Goal: Task Accomplishment & Management: Complete application form

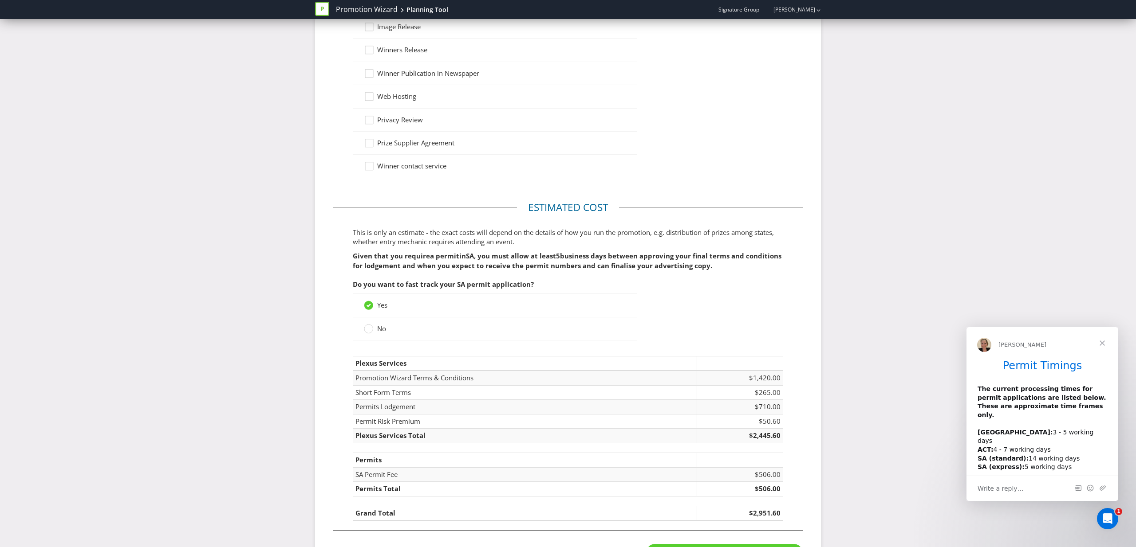
scroll to position [906, 0]
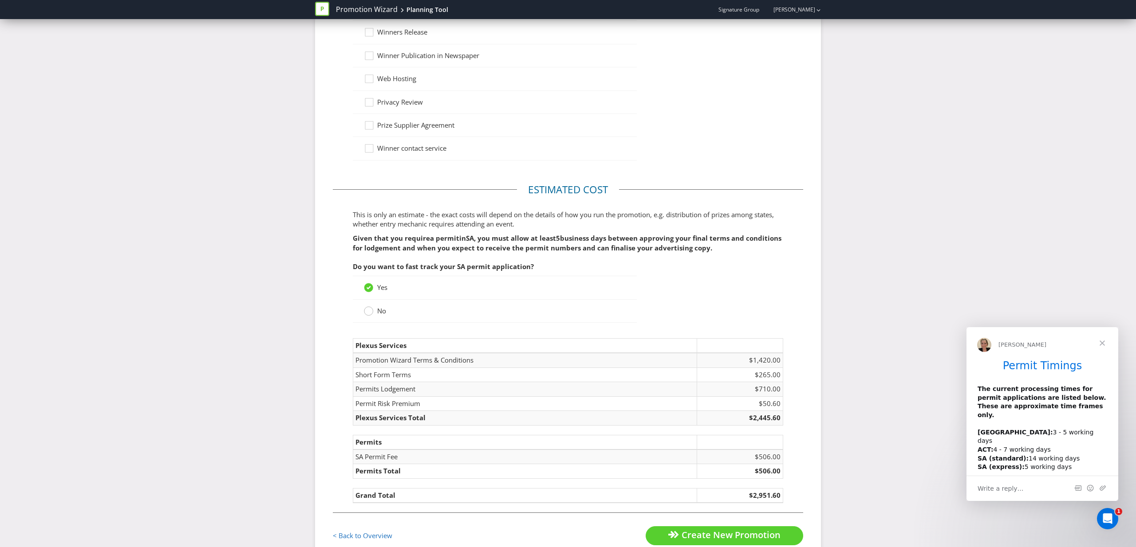
click at [370, 310] on div at bounding box center [368, 308] width 4 height 4
click at [0, 0] on input "No" at bounding box center [0, 0] width 0 height 0
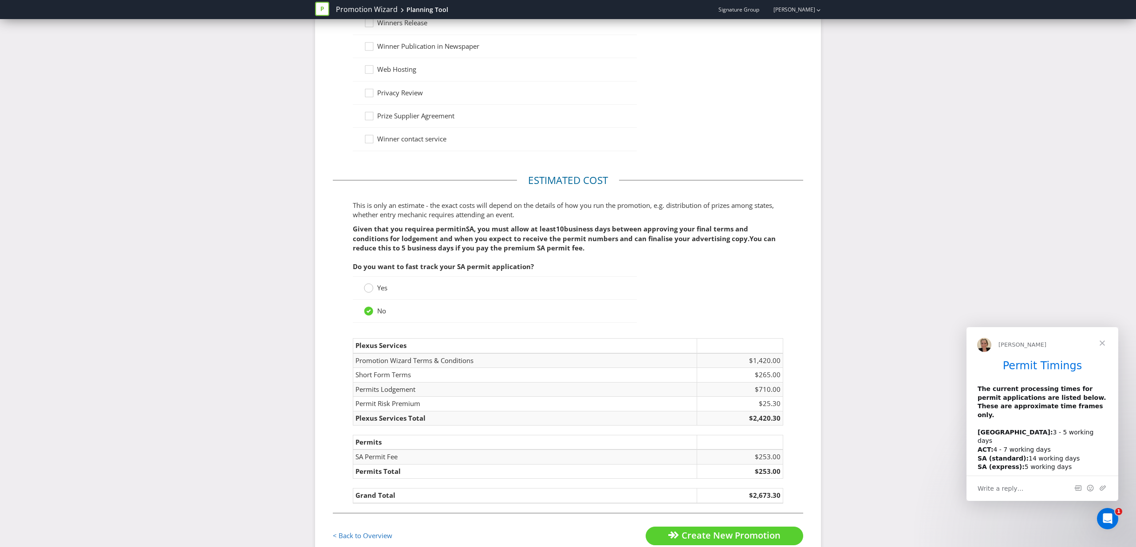
scroll to position [914, 0]
click at [368, 289] on circle at bounding box center [368, 288] width 9 height 9
click at [0, 0] on input "Yes" at bounding box center [0, 0] width 0 height 0
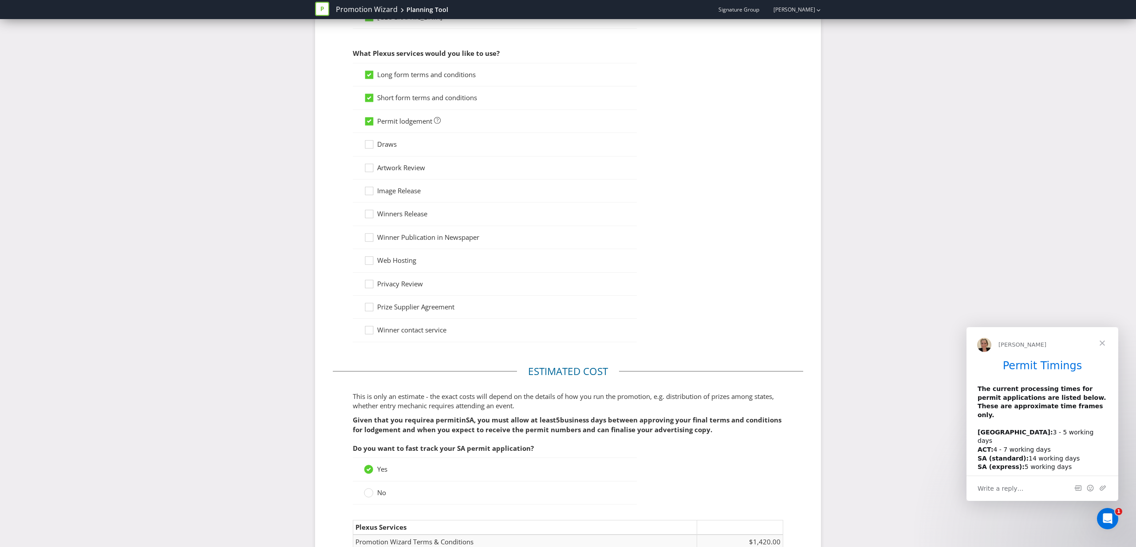
scroll to position [931, 0]
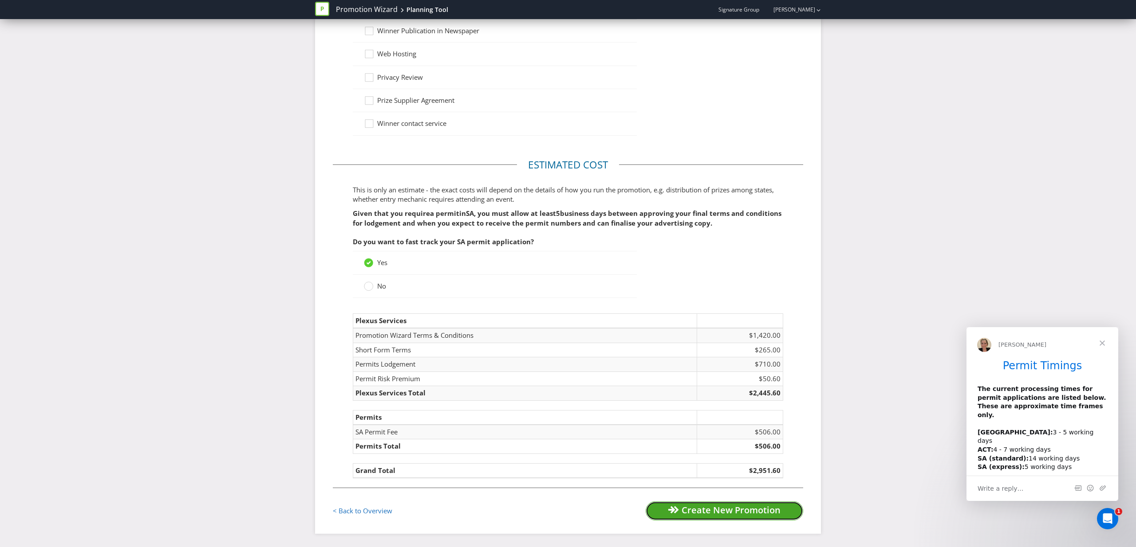
click at [758, 515] on span "Create New Promotion" at bounding box center [730, 510] width 99 height 12
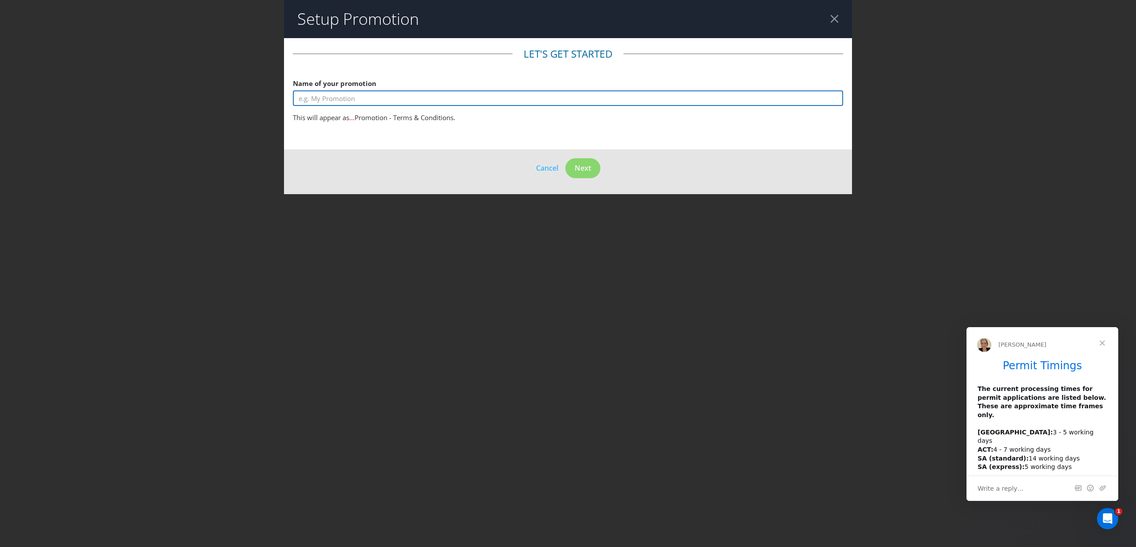
click at [390, 93] on input "text" at bounding box center [568, 99] width 550 height 16
type input "TGI Fridays Win A Trip To [GEOGRAPHIC_DATA]"
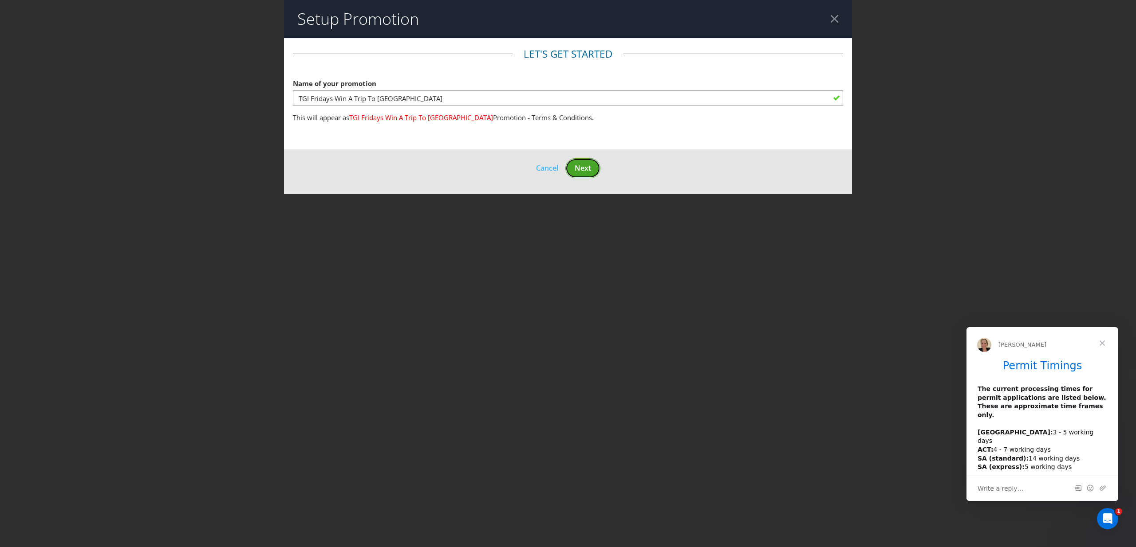
click at [585, 169] on span "Next" at bounding box center [583, 168] width 16 height 10
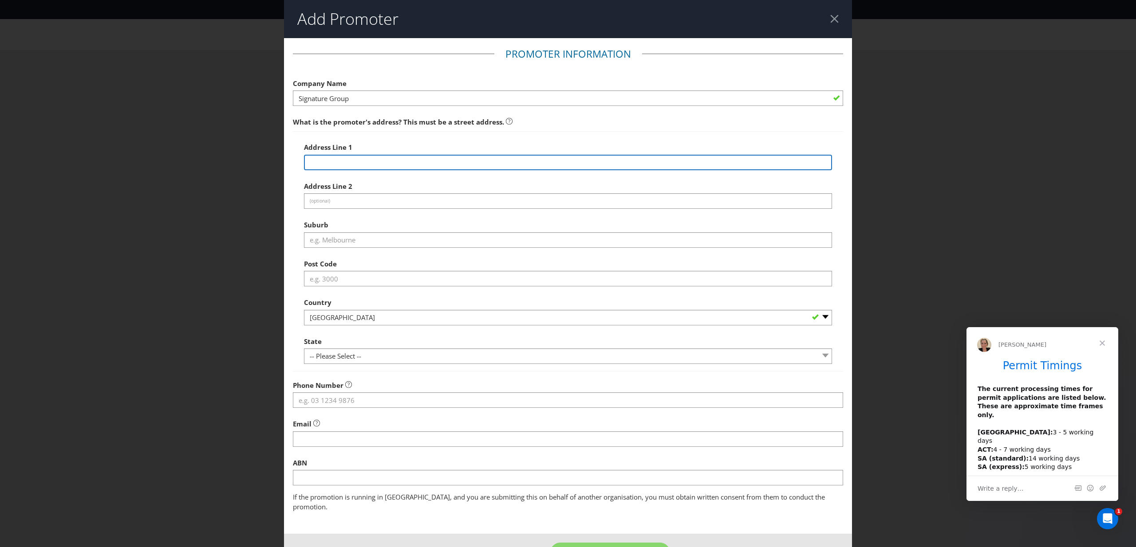
click at [431, 158] on input "text" at bounding box center [568, 163] width 528 height 16
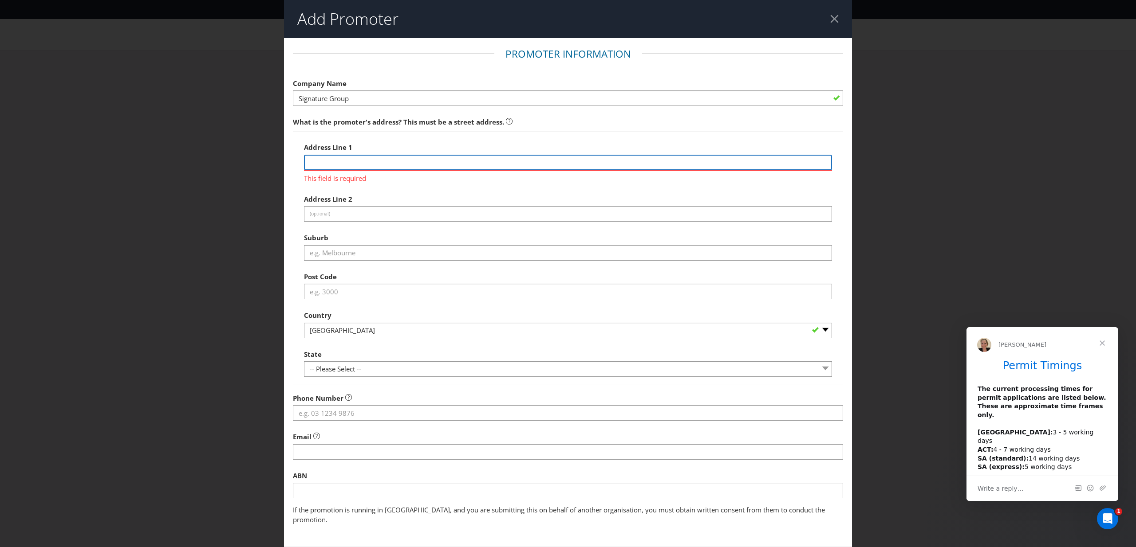
click at [375, 158] on input "text" at bounding box center [568, 163] width 528 height 16
paste input "[STREET_ADDRESS]"
type input "[STREET_ADDRESS]"
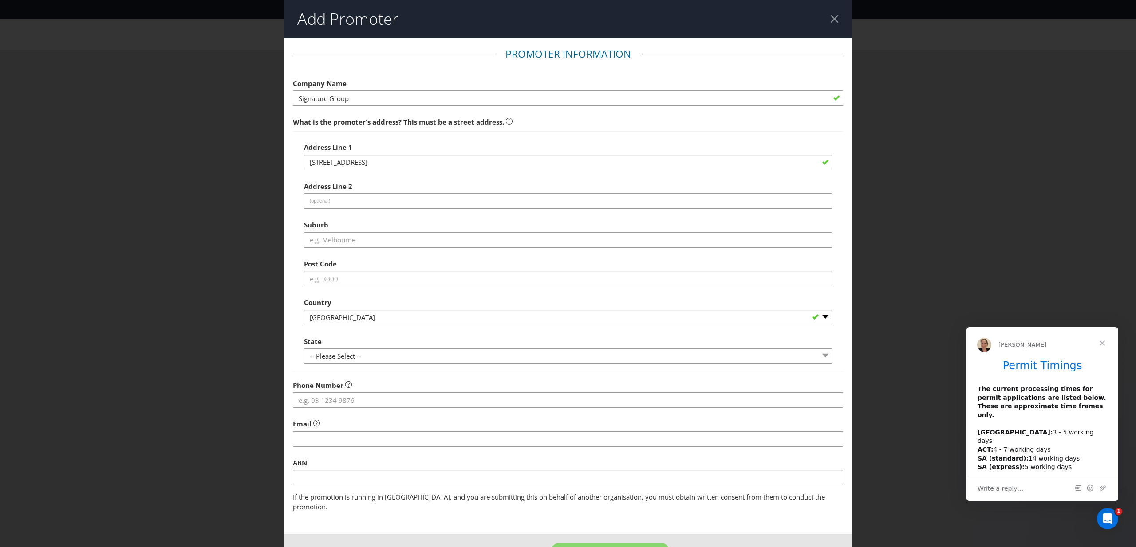
click at [484, 190] on div "Address Line 2 (optional)" at bounding box center [568, 193] width 528 height 32
click at [358, 163] on input "[STREET_ADDRESS]" at bounding box center [568, 163] width 528 height 16
drag, startPoint x: 444, startPoint y: 162, endPoint x: 388, endPoint y: 161, distance: 55.9
click at [388, 161] on input "[STREET_ADDRESS]" at bounding box center [568, 163] width 528 height 16
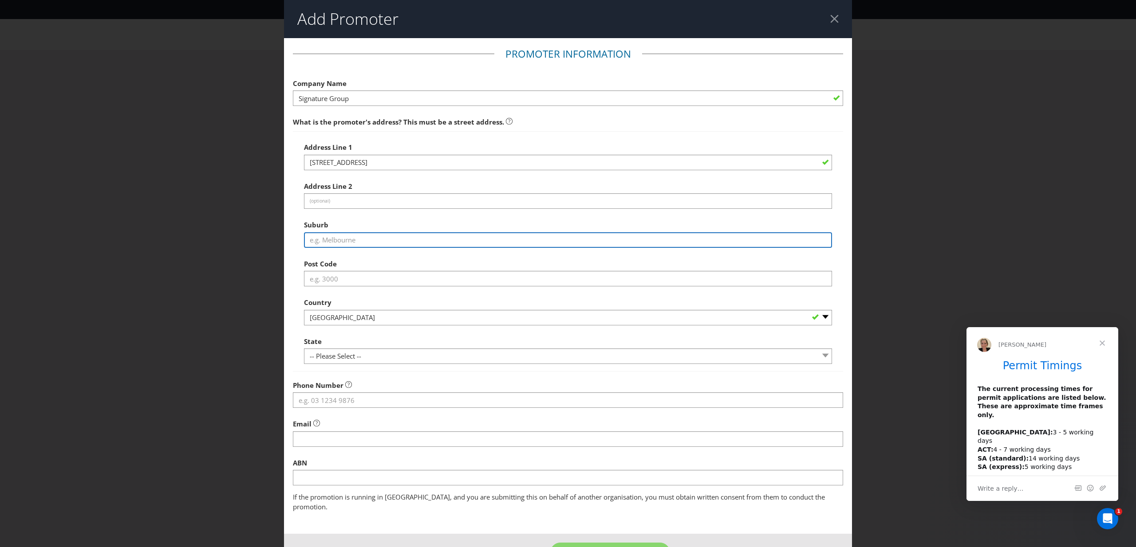
click at [369, 236] on input "text" at bounding box center [568, 240] width 528 height 16
type input "Southbank"
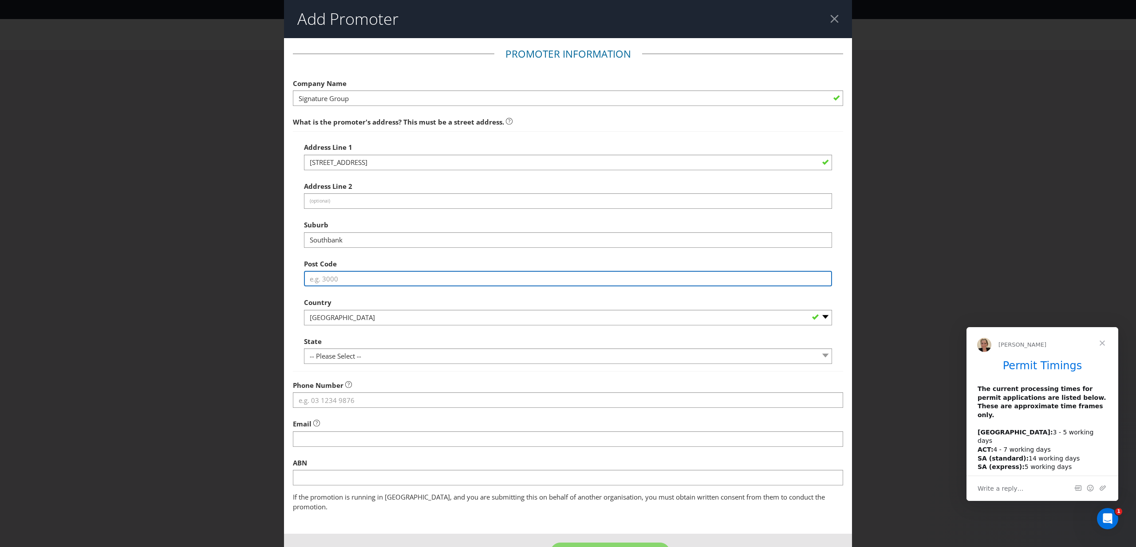
click at [341, 273] on input "text" at bounding box center [568, 279] width 528 height 16
type input "V"
type input "3006"
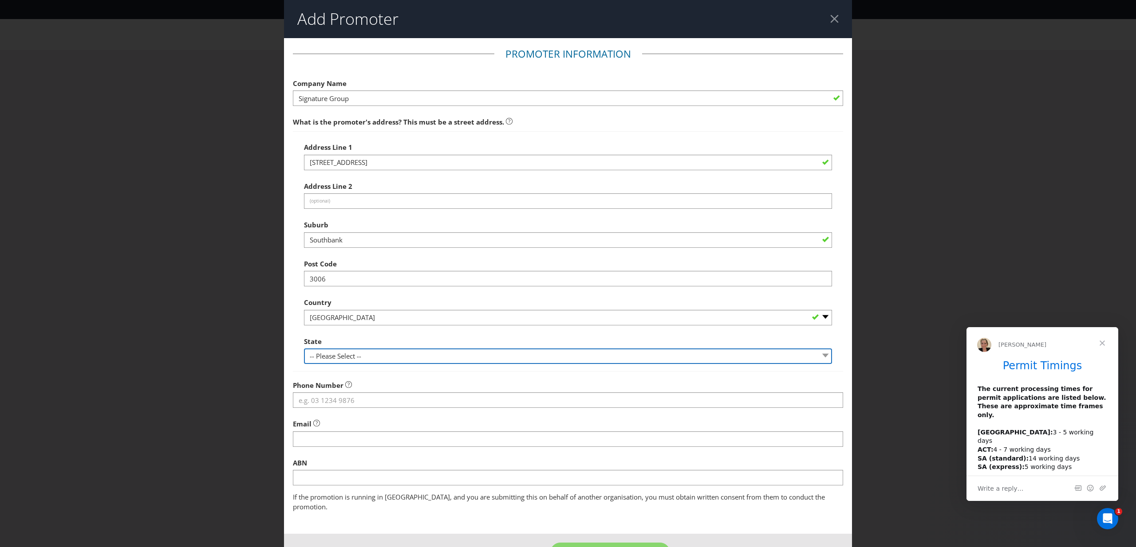
click at [416, 350] on select "-- Please Select -- [GEOGRAPHIC_DATA] [GEOGRAPHIC_DATA] [GEOGRAPHIC_DATA] [GEOG…" at bounding box center [568, 357] width 528 height 16
select select "VIC"
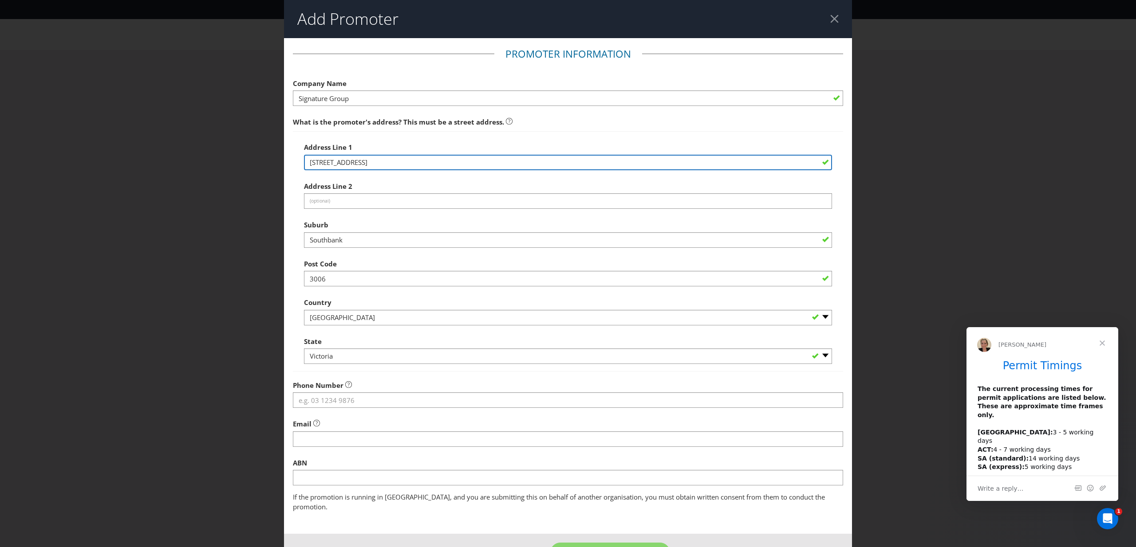
click at [439, 162] on input "[STREET_ADDRESS]" at bounding box center [568, 163] width 528 height 16
drag, startPoint x: 448, startPoint y: 164, endPoint x: 358, endPoint y: 165, distance: 89.2
click at [358, 165] on input "[STREET_ADDRESS]" at bounding box center [568, 163] width 528 height 16
type input "[STREET_ADDRESS]"
click at [290, 165] on main "Promoter Information Company Name Signature Group What is the promoter's addres…" at bounding box center [568, 286] width 568 height 496
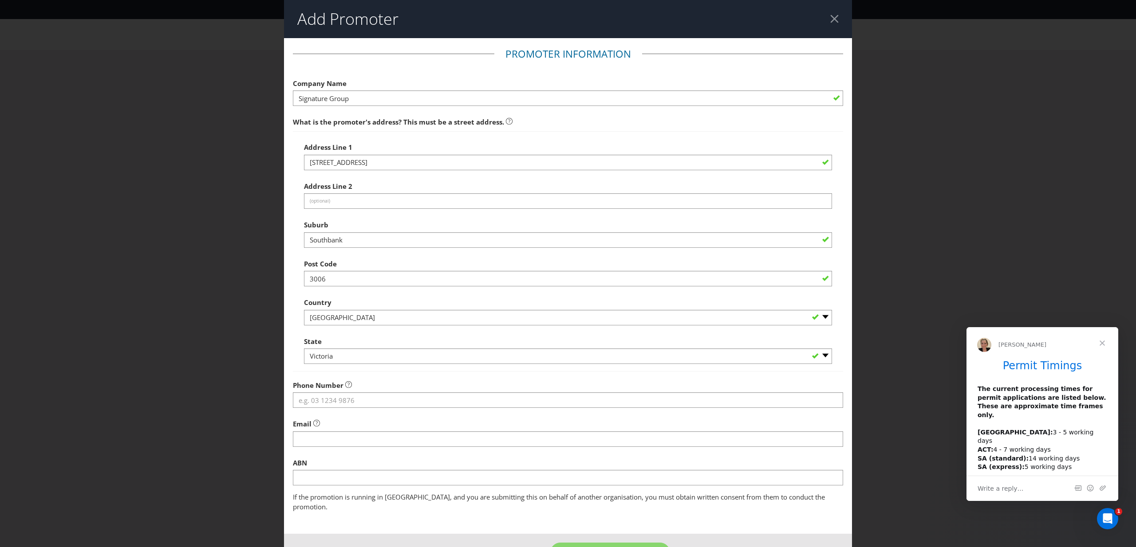
scroll to position [22, 0]
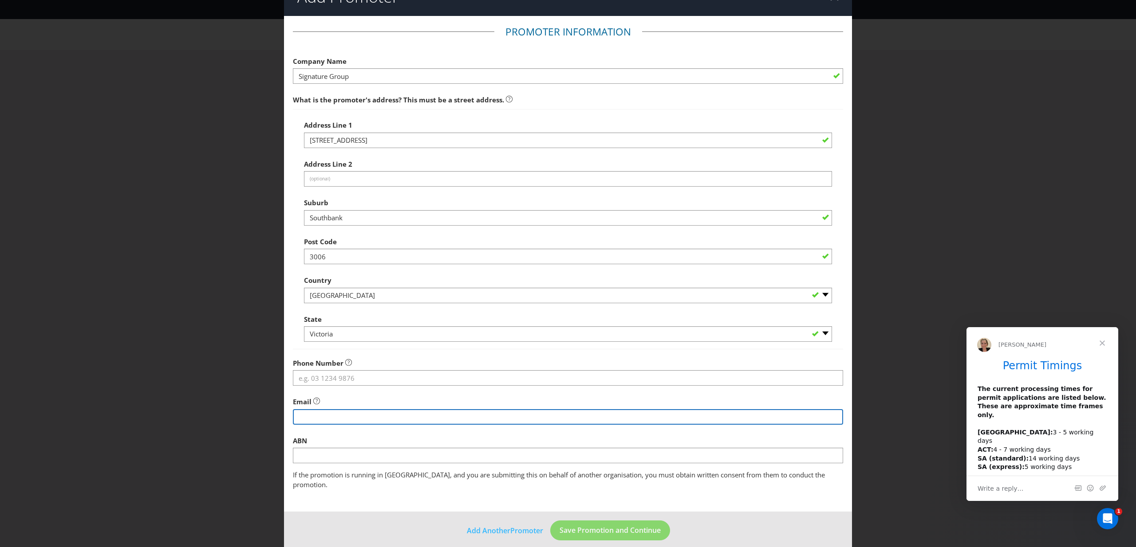
click at [357, 419] on input "string" at bounding box center [568, 417] width 550 height 16
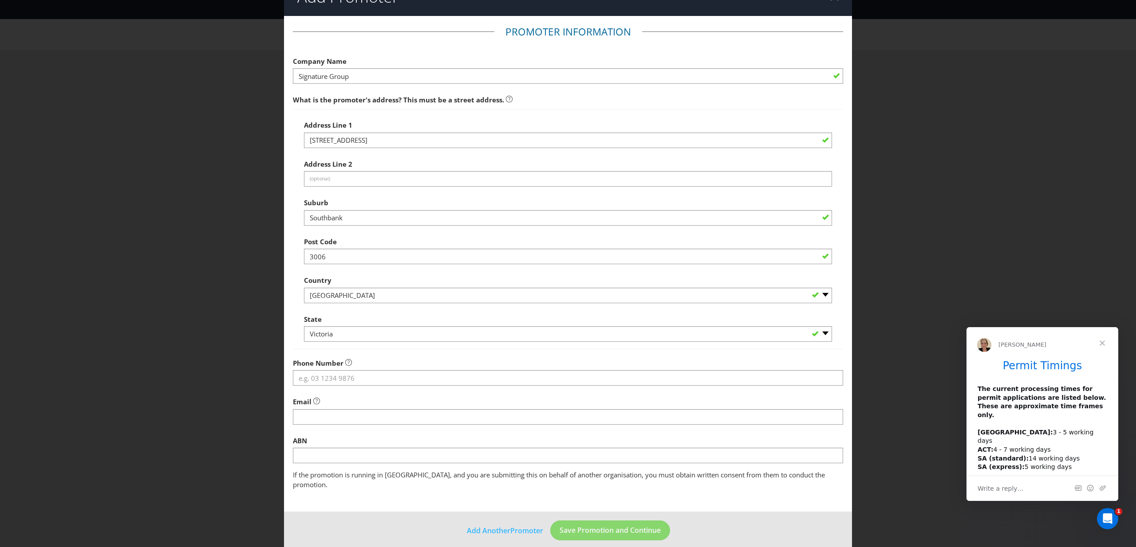
click at [362, 400] on div "Email" at bounding box center [568, 409] width 550 height 32
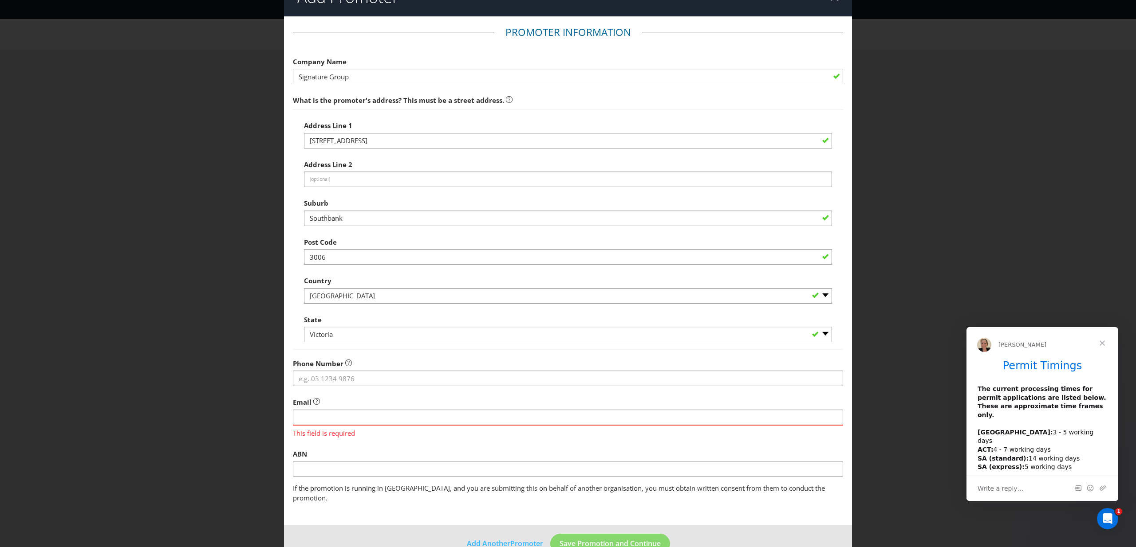
scroll to position [18, 0]
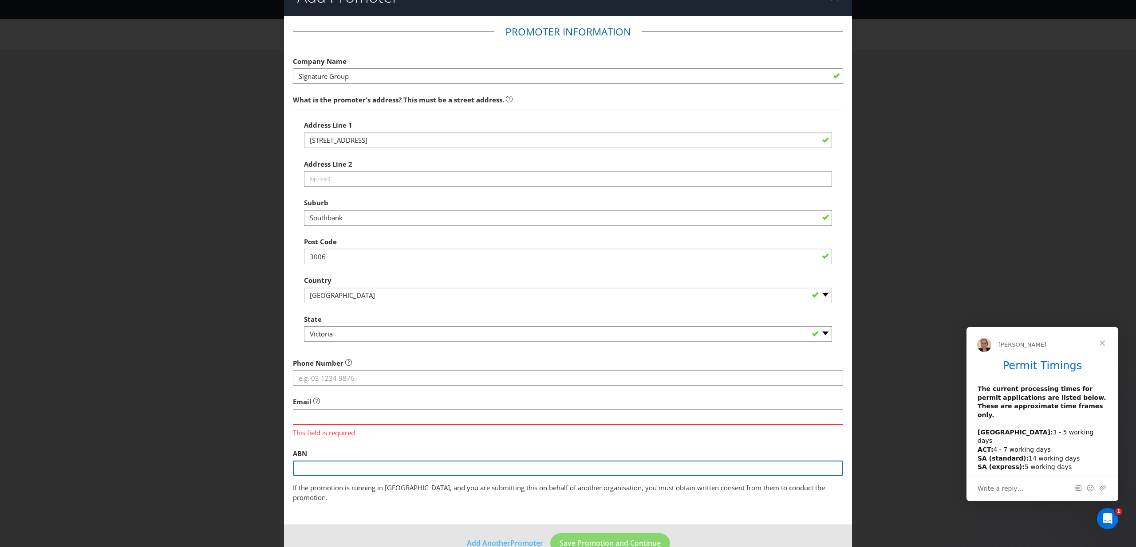
click at [406, 471] on input "text" at bounding box center [568, 469] width 550 height 16
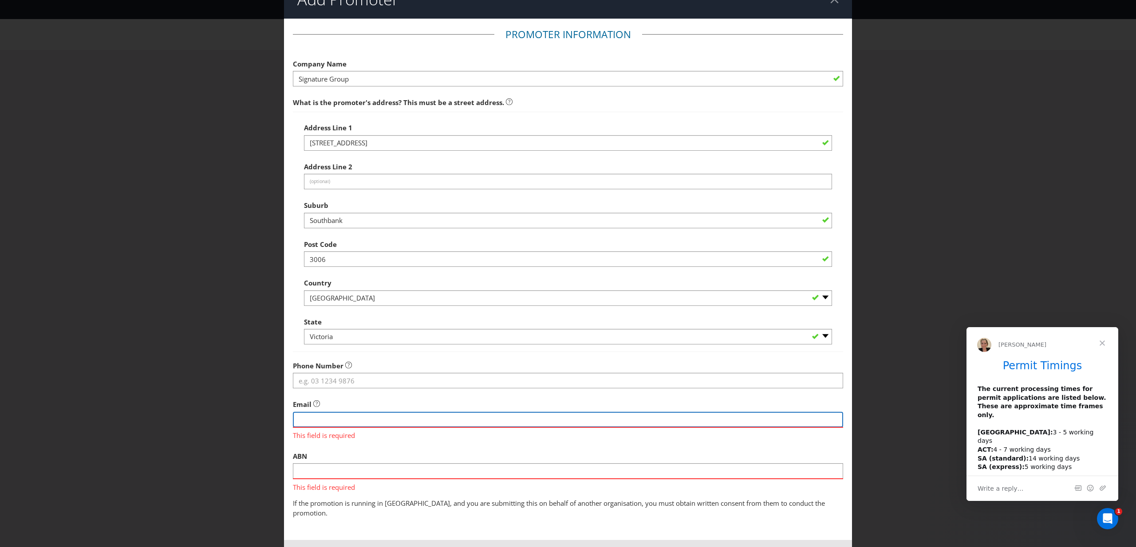
click at [325, 421] on input "string" at bounding box center [568, 420] width 550 height 16
drag, startPoint x: 219, startPoint y: 385, endPoint x: 315, endPoint y: 383, distance: 95.4
click at [219, 385] on div "Add Promoter Promoter Information Company Name Signature Group What is the prom…" at bounding box center [568, 273] width 1136 height 547
click at [334, 418] on input "string" at bounding box center [568, 420] width 550 height 16
paste input "[EMAIL_ADDRESS][DOMAIN_NAME]"
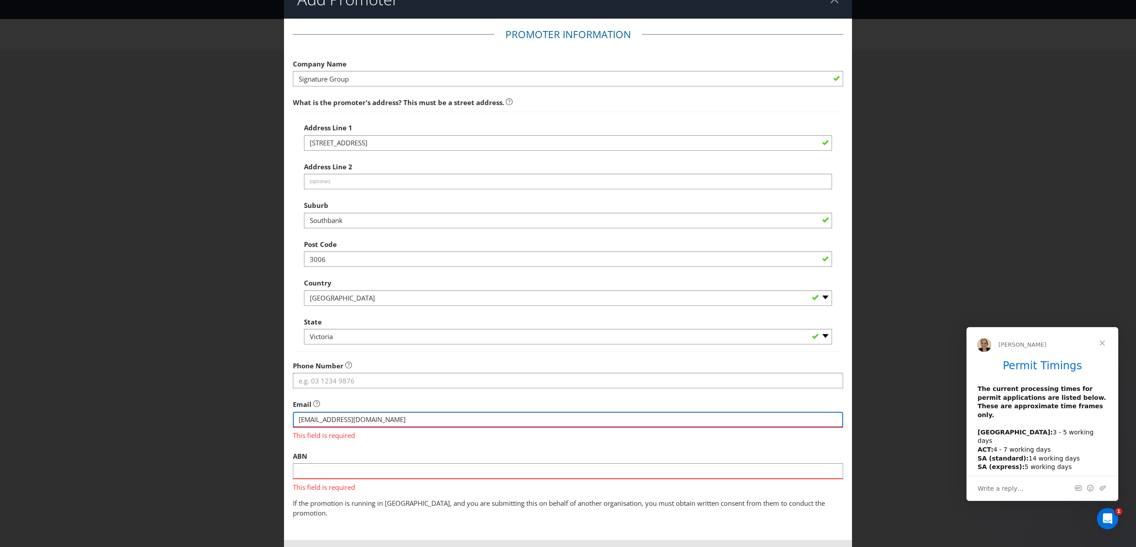
type input "[EMAIL_ADDRESS][DOMAIN_NAME]"
click at [221, 412] on div "Add Promoter Promoter Information Company Name Signature Group What is the prom…" at bounding box center [568, 273] width 1136 height 547
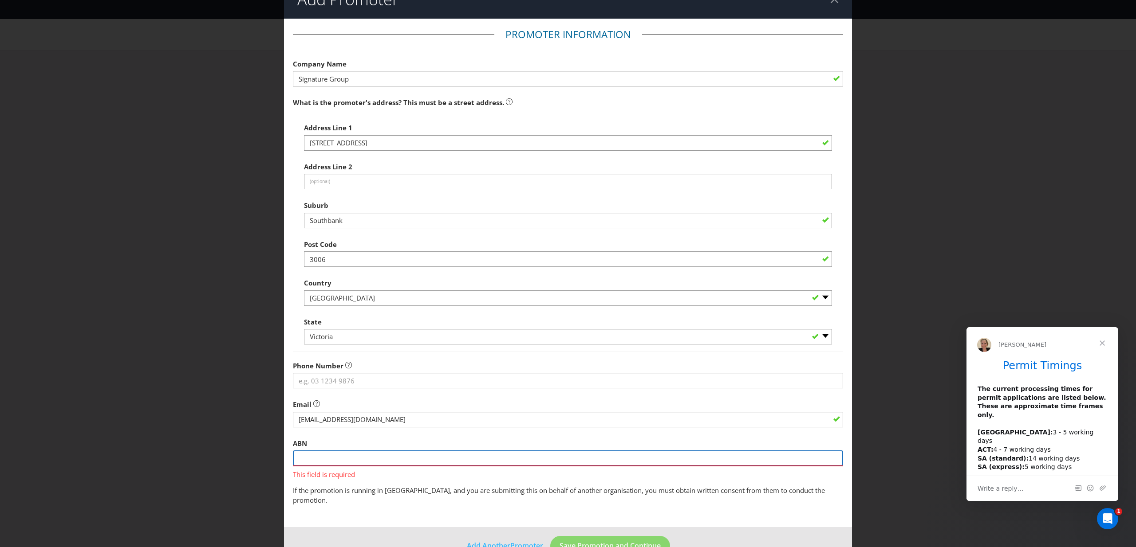
click at [370, 457] on input "text" at bounding box center [568, 459] width 550 height 16
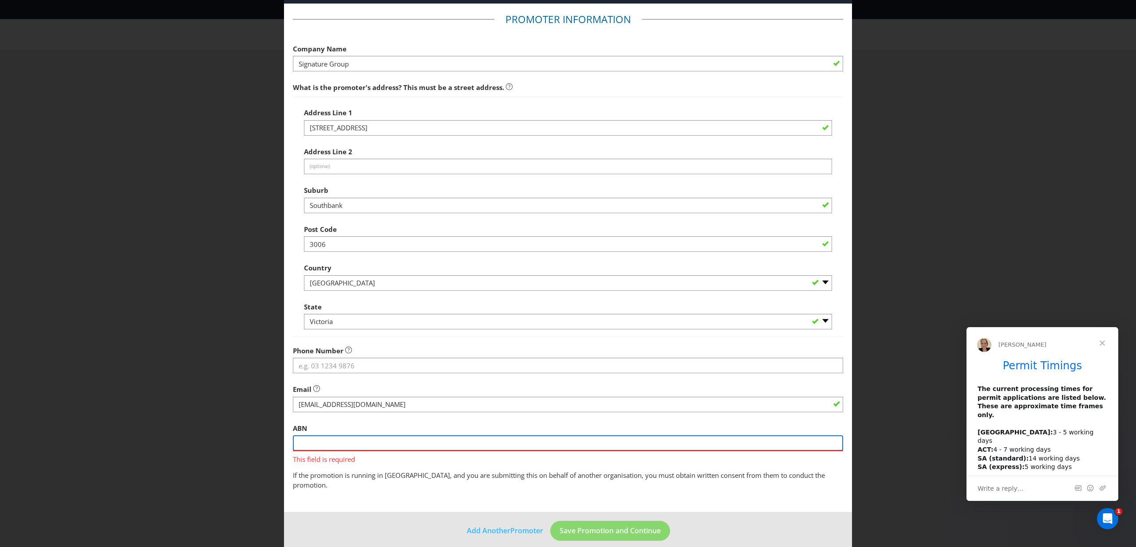
click at [361, 444] on input "text" at bounding box center [568, 444] width 550 height 16
paste input "78 099 804 789"
type input "78 099 804 789"
click at [341, 426] on fieldset "Promoter Information Company Name Signature Group What is the promoter's addres…" at bounding box center [568, 251] width 550 height 478
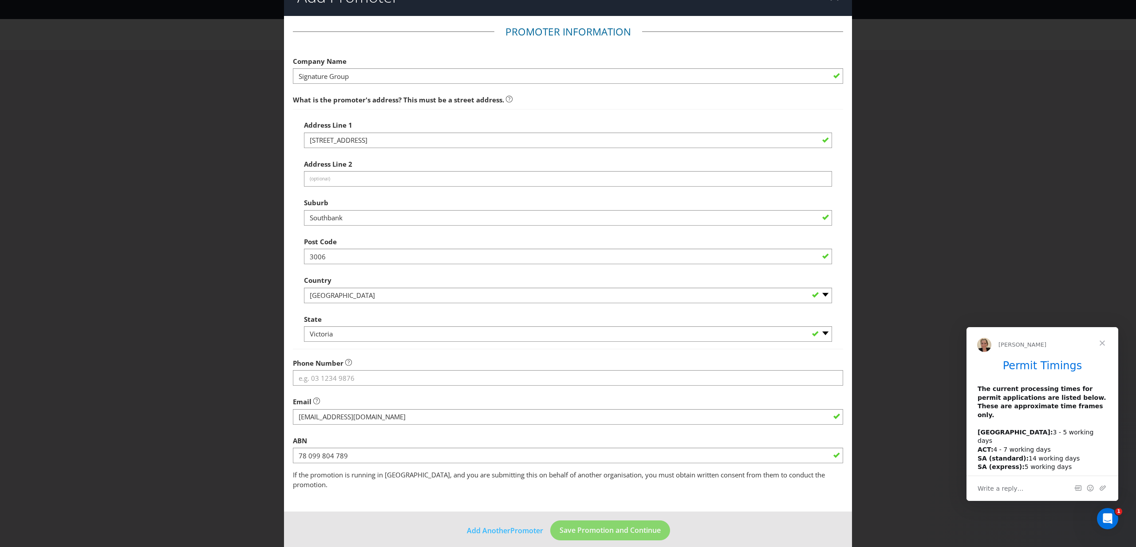
scroll to position [0, 0]
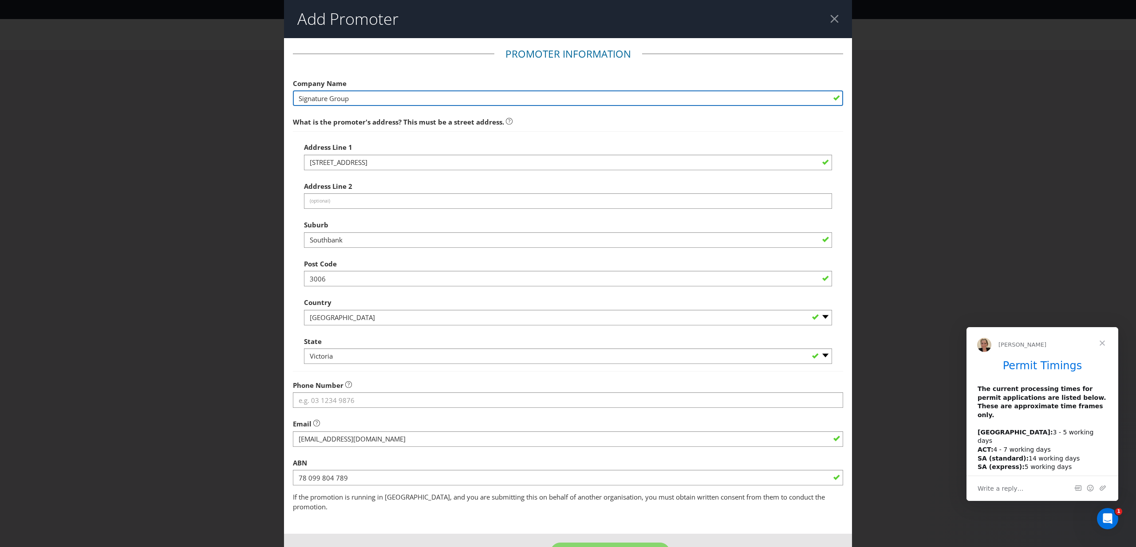
click at [366, 96] on input "Signature Group" at bounding box center [568, 99] width 550 height 16
drag, startPoint x: 396, startPoint y: 99, endPoint x: 258, endPoint y: 99, distance: 138.4
click at [258, 99] on div "Add Promoter Promoter Information Company Name Signature Group What is the prom…" at bounding box center [568, 273] width 1136 height 547
paste input "TGI Fridays Asia Pacific Pty Ltd."
click at [403, 69] on fieldset "Promoter Information Company Name TGI Fridays Asia Pacific Pty Ltd. What is the…" at bounding box center [568, 279] width 550 height 465
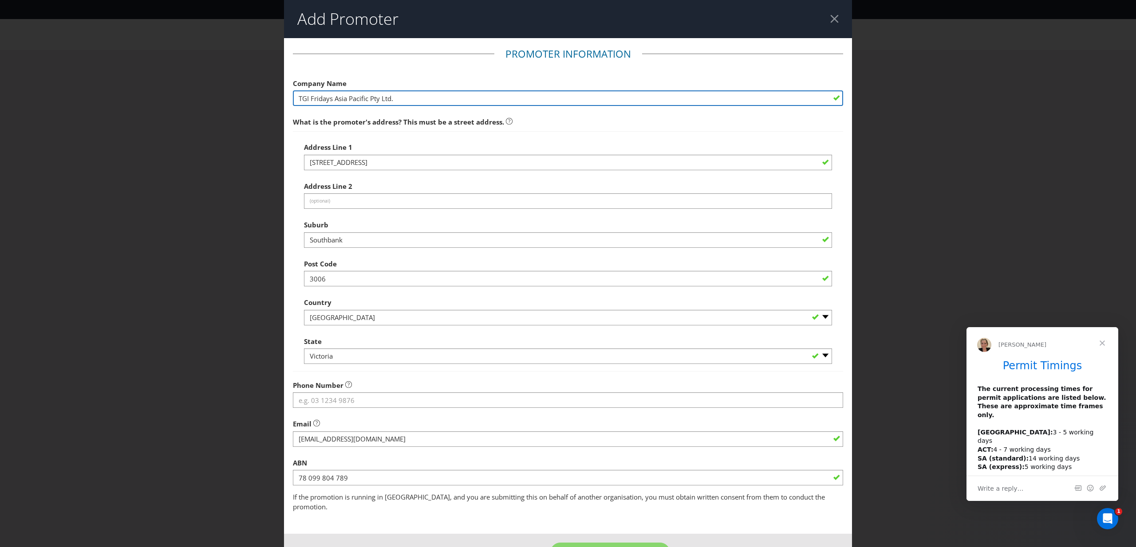
click at [411, 97] on input "TGI Fridays Asia Pacific Pty Ltd." at bounding box center [568, 99] width 550 height 16
type input "TGI Fridays Asia Pacific Pty Ltd"
click at [409, 79] on div "Company Name TGI Fridays Asia Pacific Pty Ltd" at bounding box center [568, 91] width 550 height 32
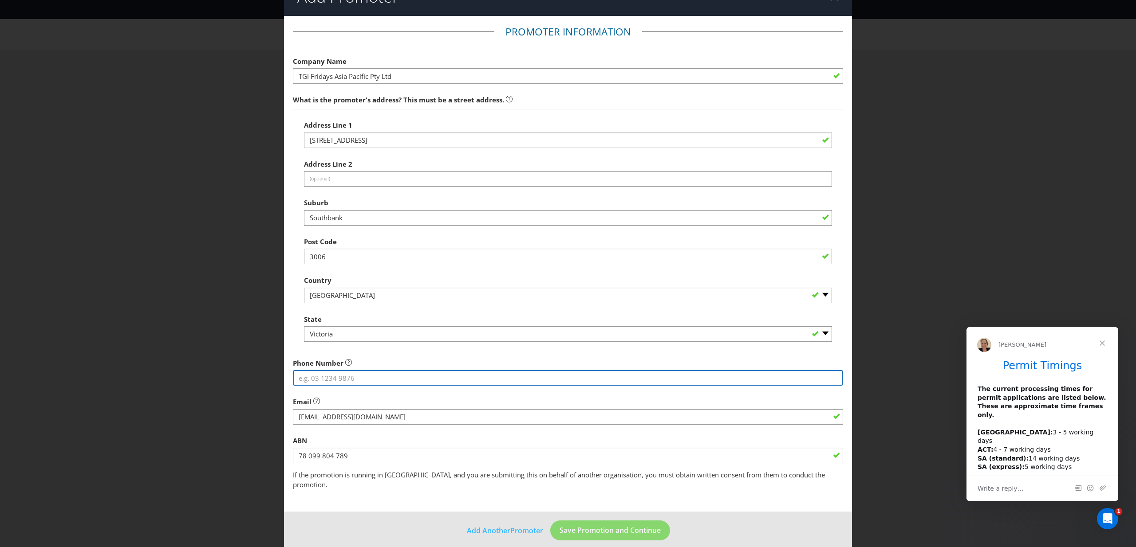
click at [403, 383] on input "tel" at bounding box center [568, 378] width 550 height 16
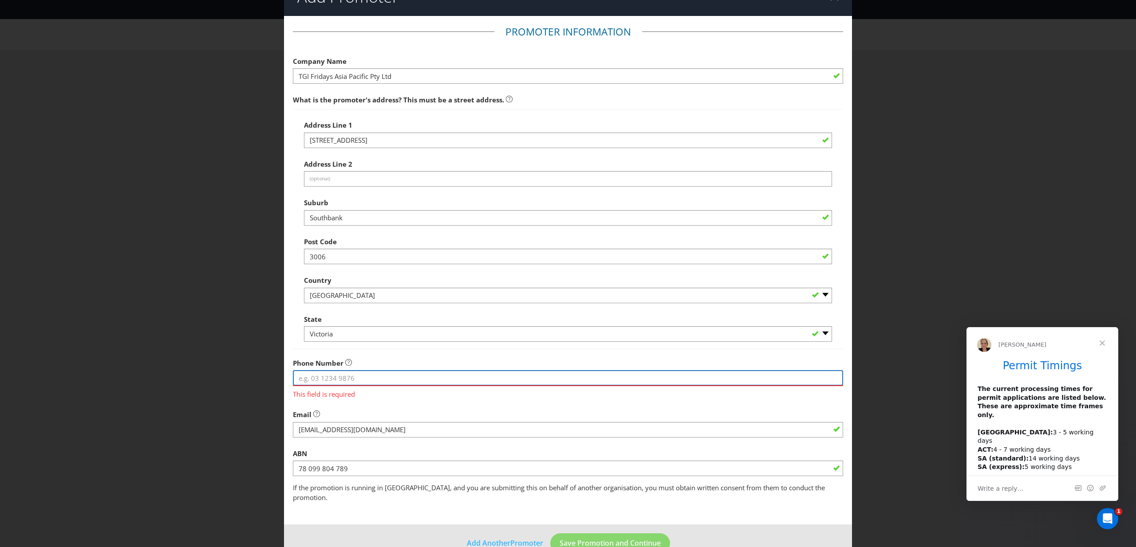
click at [333, 380] on input "tel" at bounding box center [568, 378] width 550 height 16
paste input "03 9645 4798"
type input "03 9645 4798"
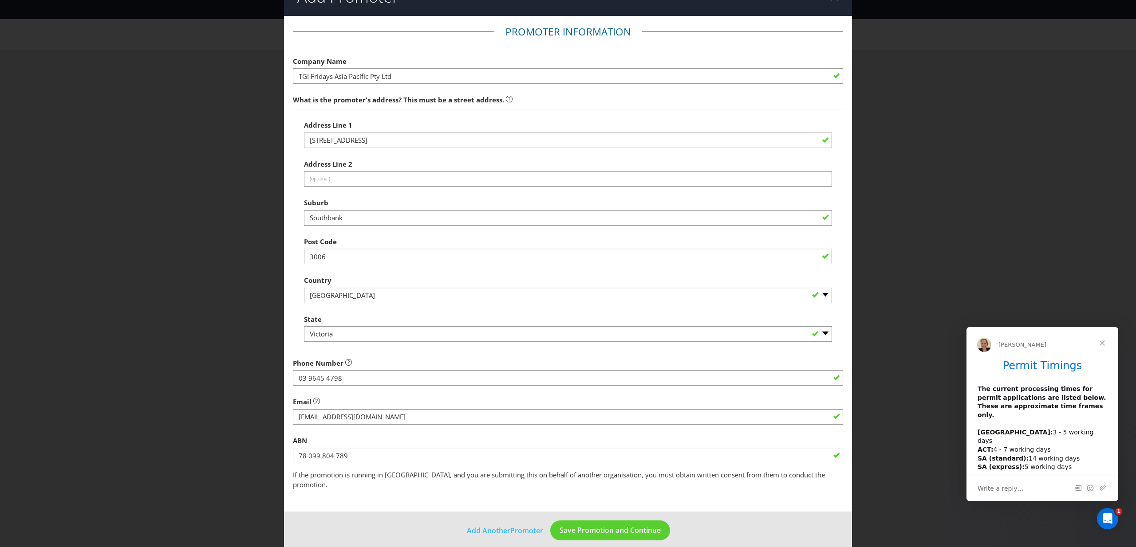
click at [241, 373] on div "Add Promoter Promoter Information Company Name TGI Fridays Asia Pacific Pty Ltd…" at bounding box center [568, 273] width 1136 height 547
click at [608, 526] on span "Save Promotion and Continue" at bounding box center [609, 531] width 101 height 10
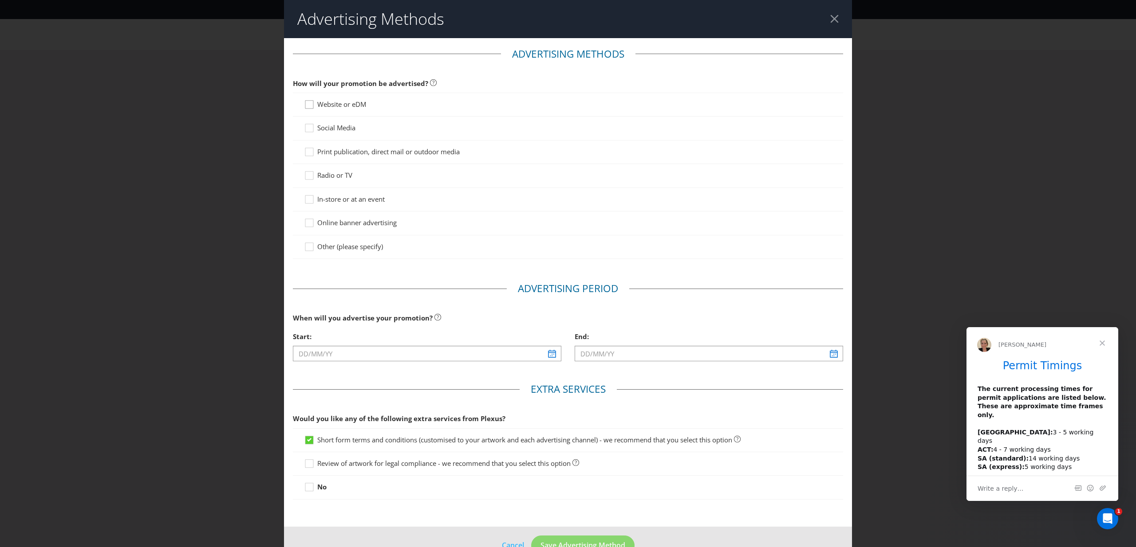
click at [311, 103] on div at bounding box center [309, 101] width 4 height 4
click at [0, 0] on input "Website or eDM" at bounding box center [0, 0] width 0 height 0
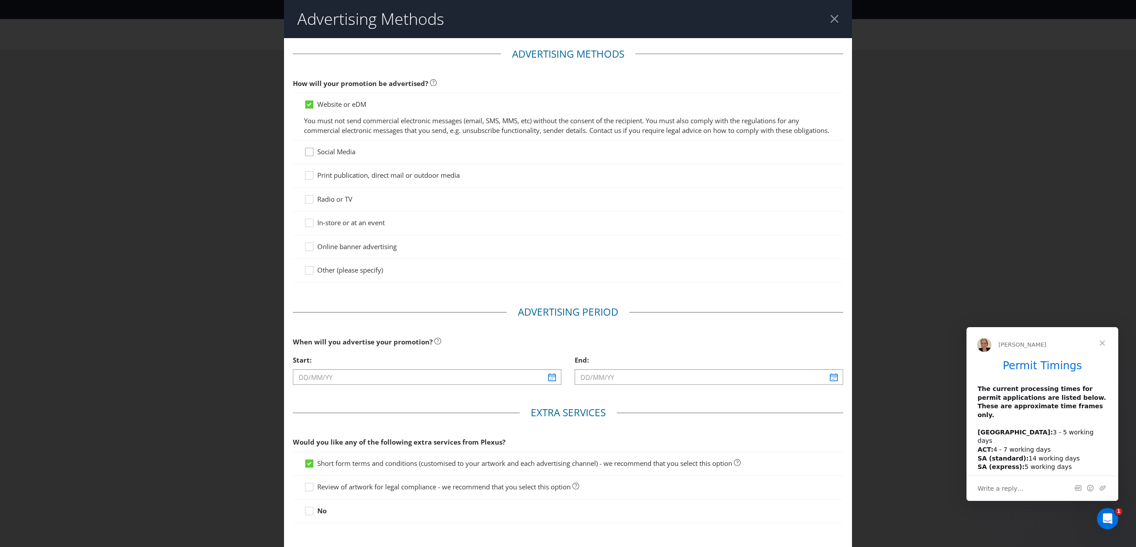
click at [309, 151] on div at bounding box center [309, 149] width 4 height 4
click at [0, 0] on input "Social Media" at bounding box center [0, 0] width 0 height 0
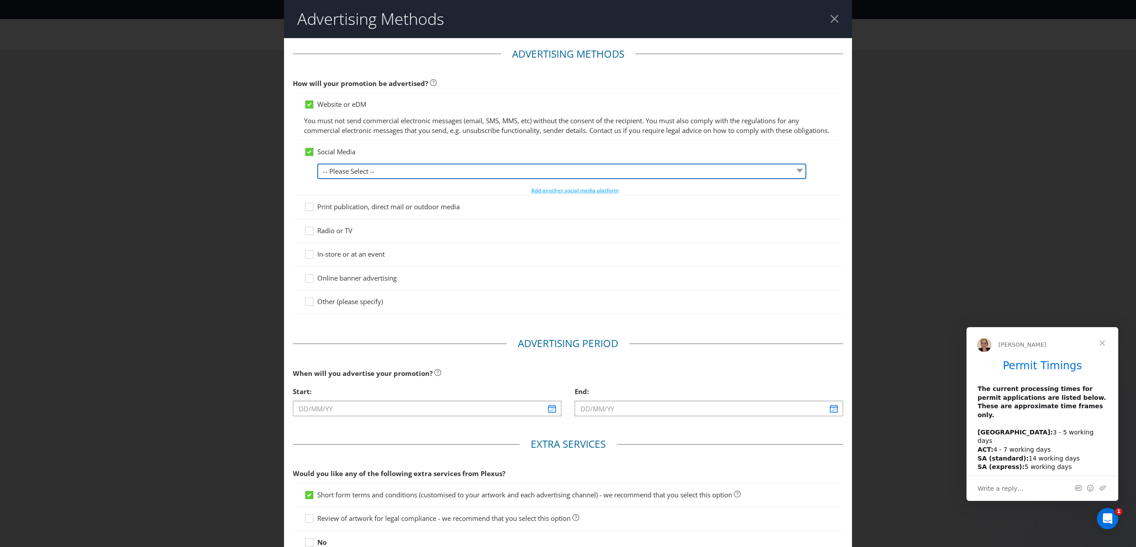
click at [386, 175] on select "-- Please Select -- Facebook X Instagram Snapchat LinkedIn Pinterest Tumblr You…" at bounding box center [561, 172] width 489 height 16
select select "INSTAGRAM"
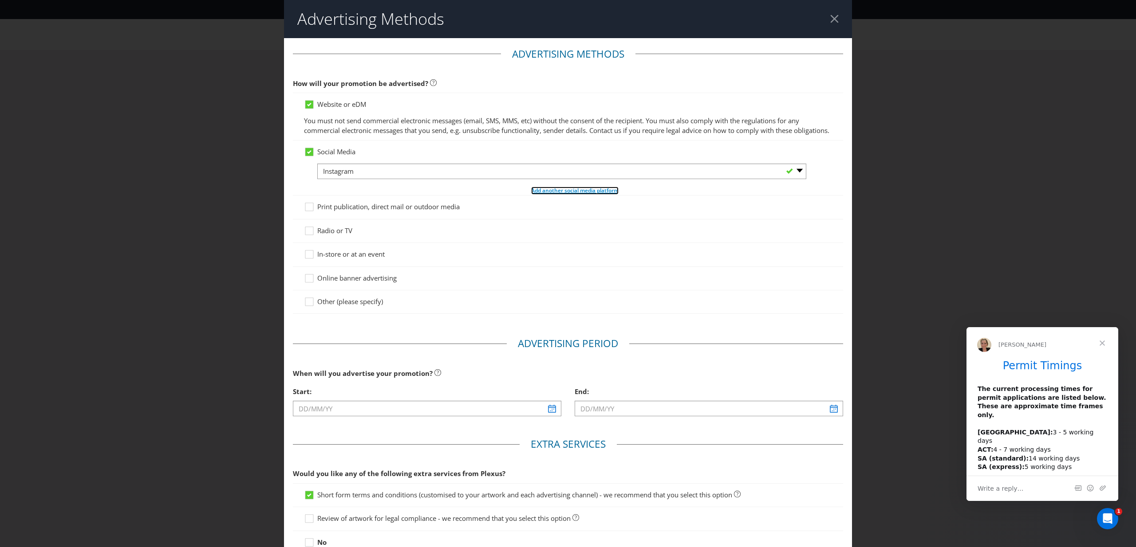
click at [557, 194] on span "Add another social media platform" at bounding box center [574, 191] width 87 height 8
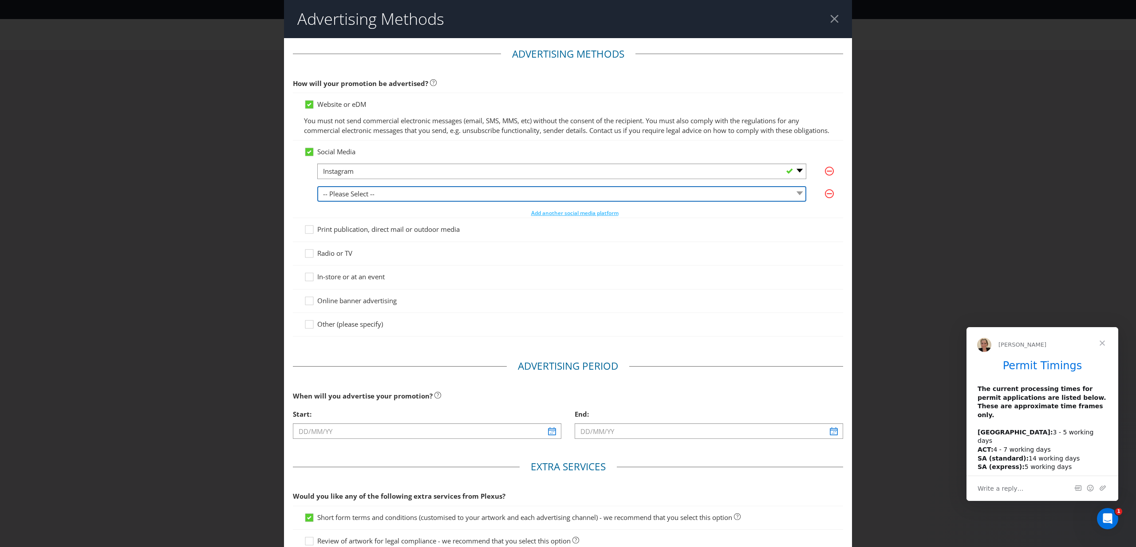
click at [381, 202] on select "-- Please Select -- Facebook X Instagram Snapchat LinkedIn Pinterest Tumblr You…" at bounding box center [561, 194] width 489 height 16
select select "FACEBOOK"
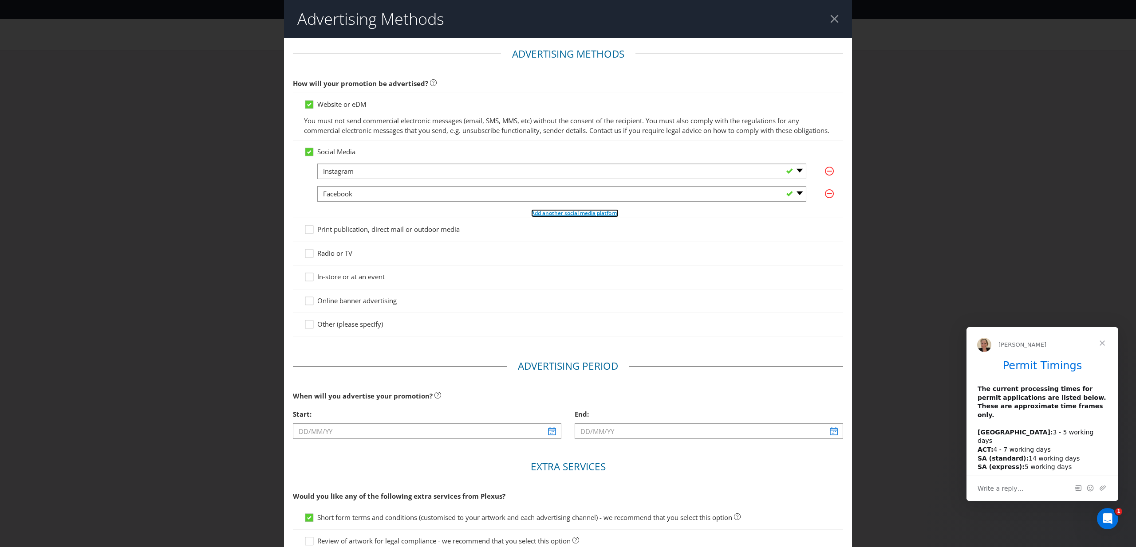
click at [571, 217] on span "Add another social media platform" at bounding box center [574, 213] width 87 height 8
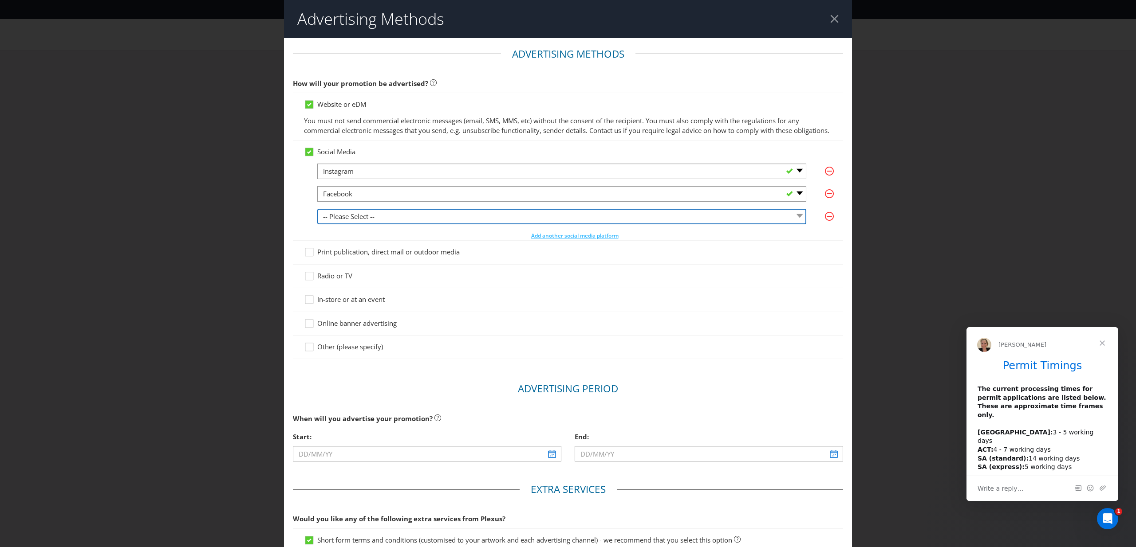
click at [441, 223] on select "-- Please Select -- Facebook X Instagram Snapchat LinkedIn Pinterest Tumblr You…" at bounding box center [561, 217] width 489 height 16
select select "OTHER"
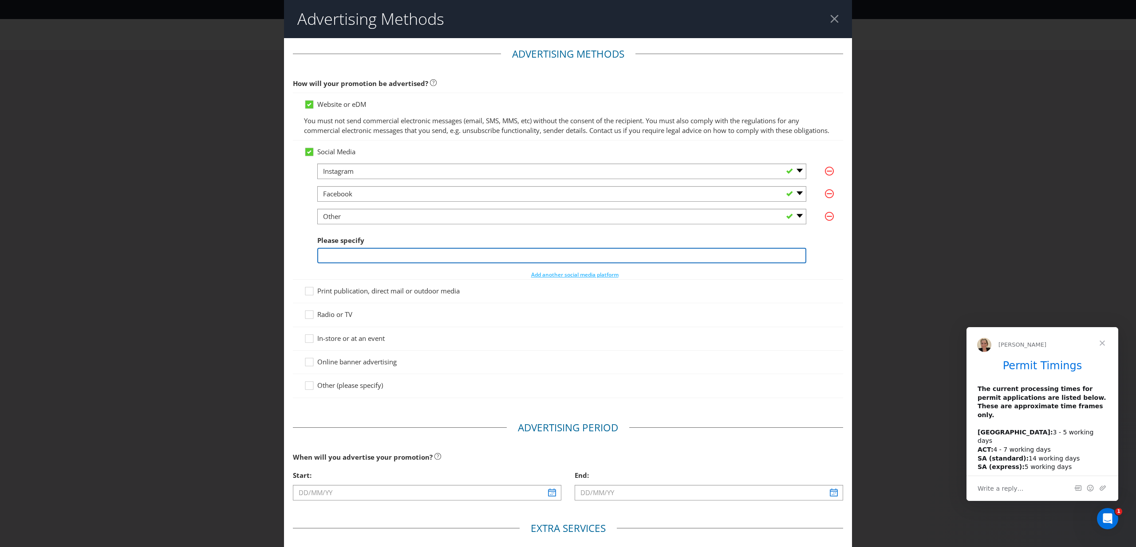
click at [367, 264] on input "text" at bounding box center [561, 256] width 489 height 16
type input "TikTok"
click at [312, 278] on div "Social Media -- Please Select -- Facebook X Instagram Snapchat LinkedIn Pintere…" at bounding box center [568, 213] width 528 height 132
click at [310, 347] on icon at bounding box center [310, 340] width 13 height 13
click at [0, 0] on input "In-store or at an event" at bounding box center [0, 0] width 0 height 0
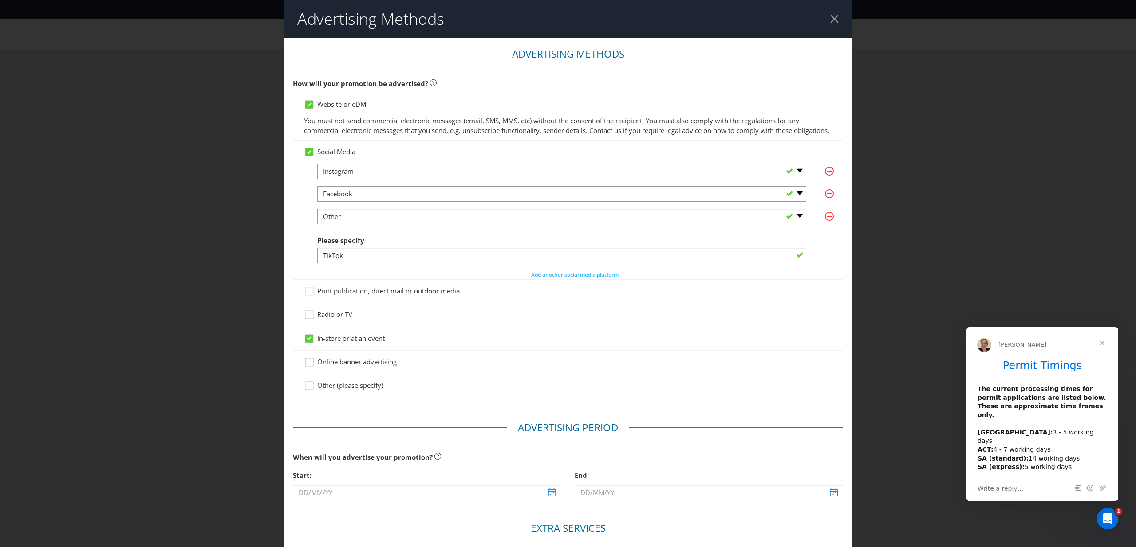
click at [308, 362] on div at bounding box center [309, 359] width 4 height 4
click at [0, 0] on input "Online banner advertising" at bounding box center [0, 0] width 0 height 0
click at [315, 300] on icon at bounding box center [310, 293] width 13 height 13
click at [0, 0] on input "Print publication, direct mail or outdoor media" at bounding box center [0, 0] width 0 height 0
click at [303, 398] on div "Other (please specify)" at bounding box center [568, 386] width 550 height 24
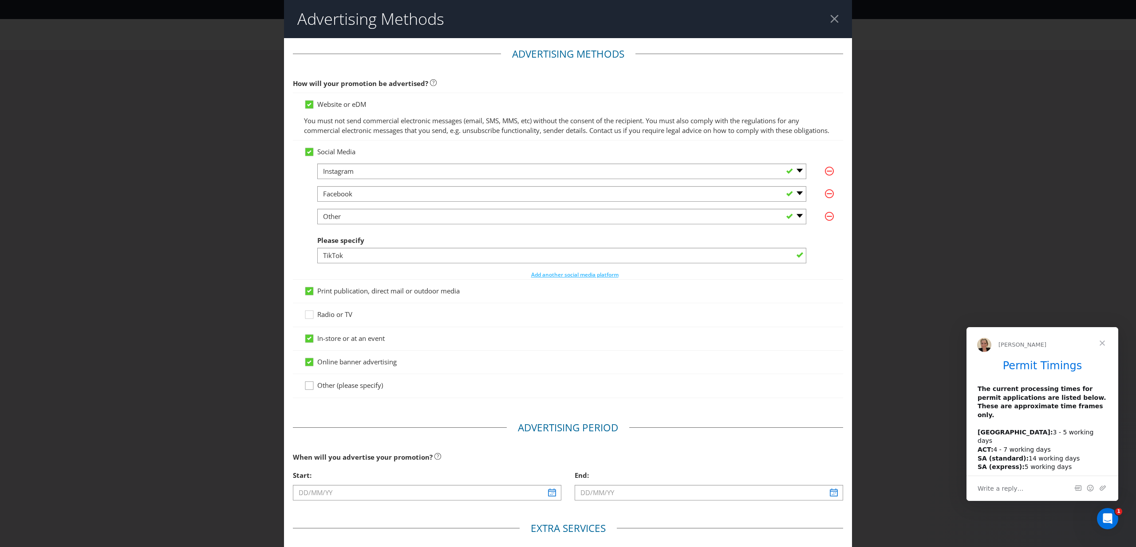
click at [309, 394] on icon at bounding box center [310, 387] width 13 height 13
click at [0, 0] on input "Other (please specify)" at bounding box center [0, 0] width 0 height 0
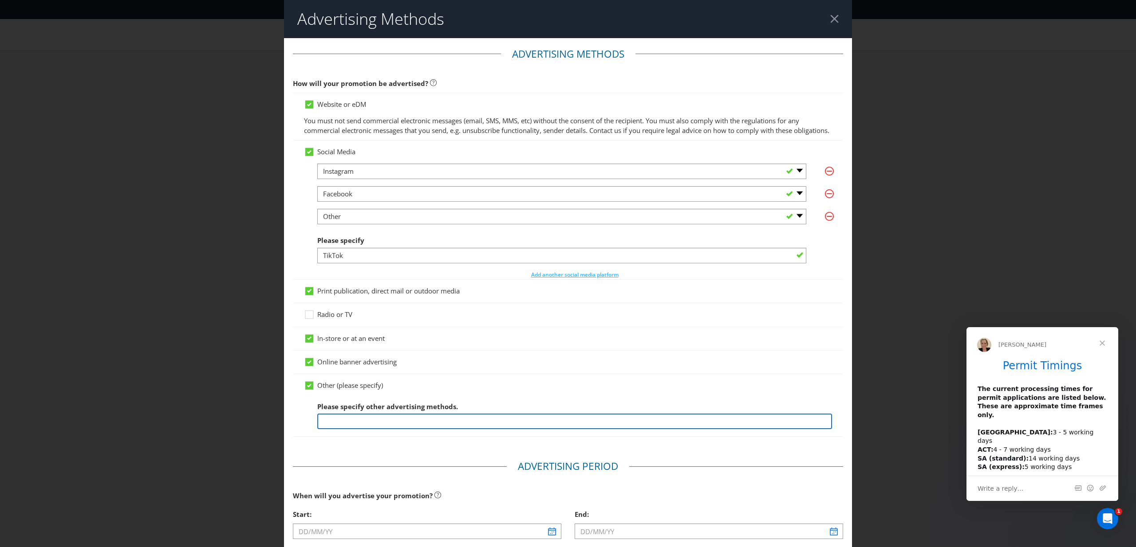
click at [370, 429] on input "text" at bounding box center [574, 422] width 515 height 16
type input "TGI Fridays App"
click at [480, 442] on div at bounding box center [568, 439] width 550 height 4
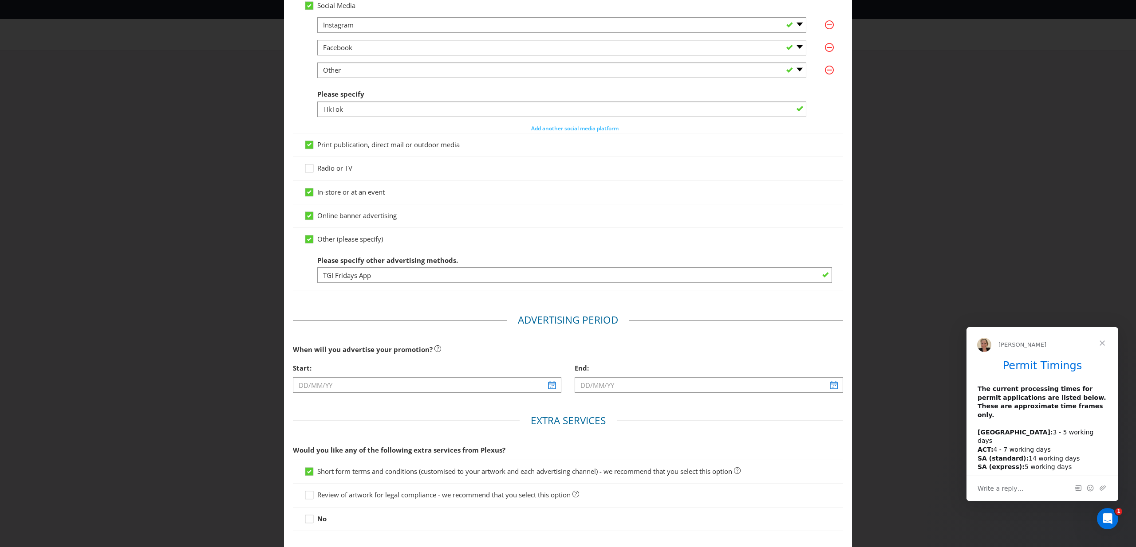
scroll to position [212, 0]
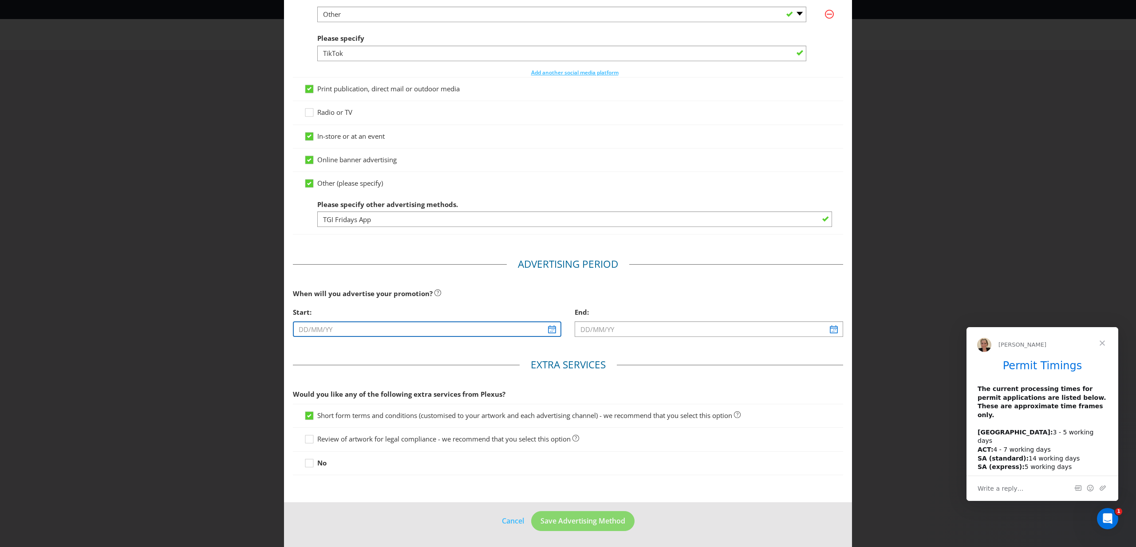
click at [547, 331] on input "text" at bounding box center [427, 330] width 268 height 16
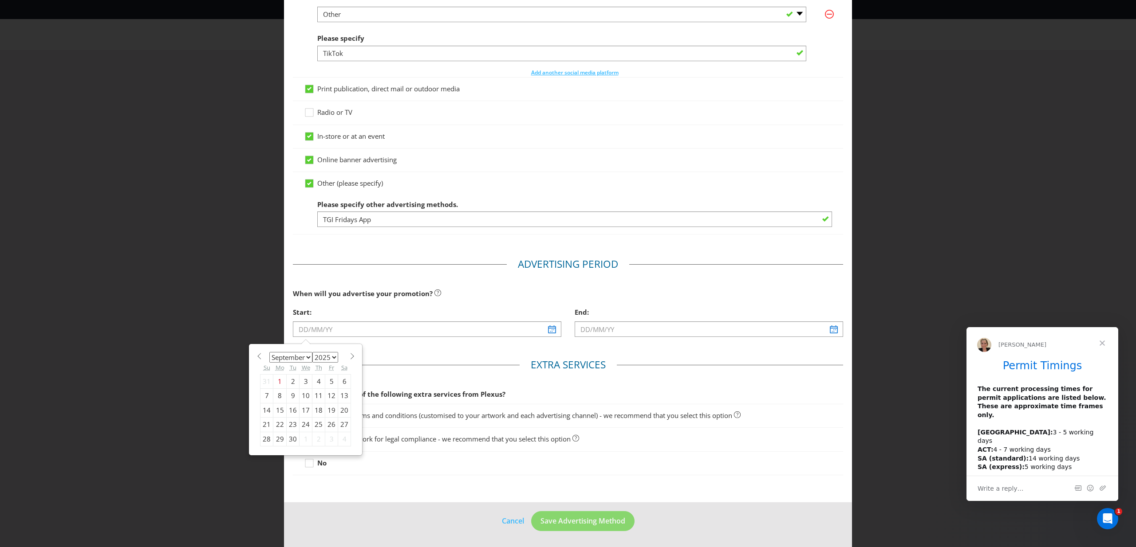
click at [290, 411] on div "16" at bounding box center [293, 410] width 13 height 14
type input "[DATE]"
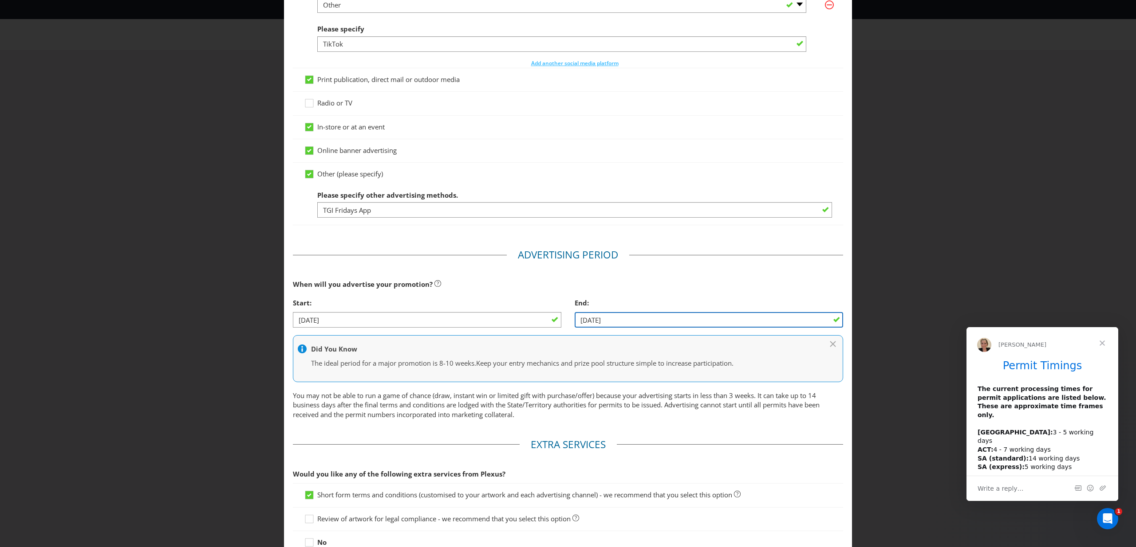
click at [746, 328] on input "[DATE]" at bounding box center [709, 320] width 268 height 16
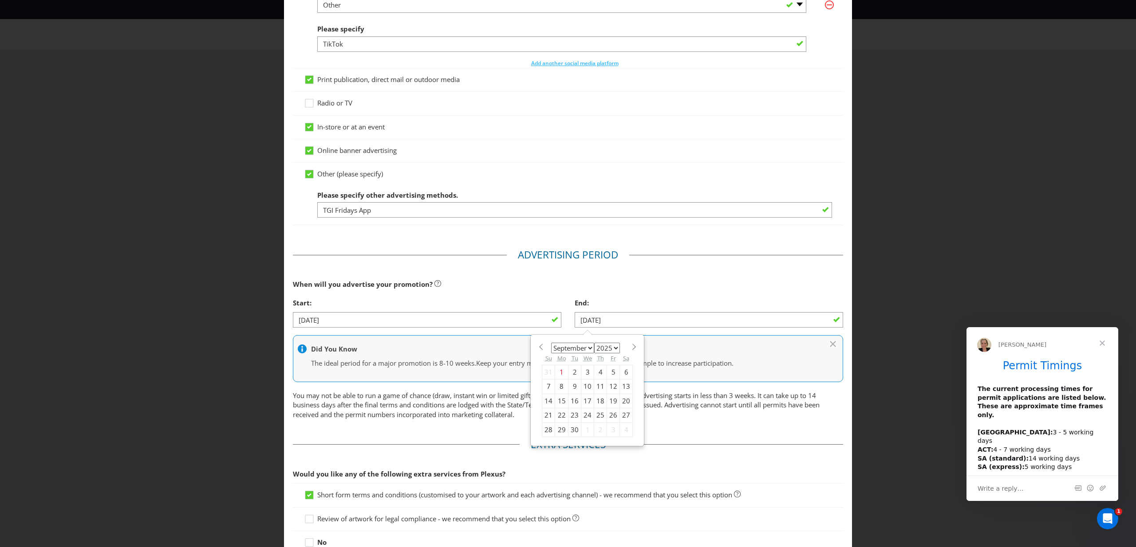
click at [632, 350] on span at bounding box center [633, 347] width 7 height 7
select select "9"
click at [547, 437] on div "26" at bounding box center [548, 430] width 13 height 14
type input "[DATE]"
click at [637, 292] on div "When will you advertise your promotion?" at bounding box center [568, 285] width 550 height 18
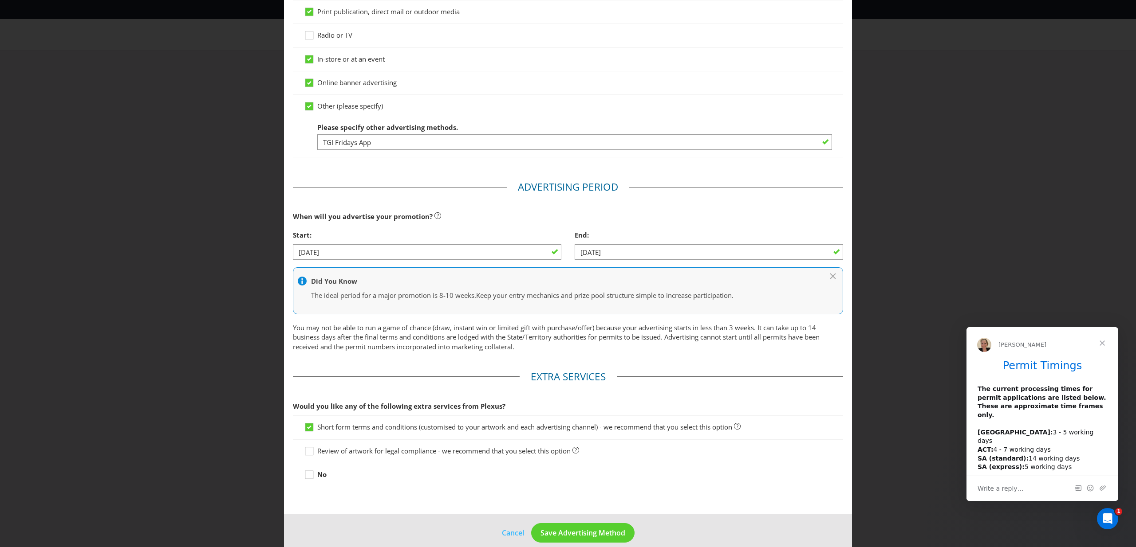
scroll to position [301, 0]
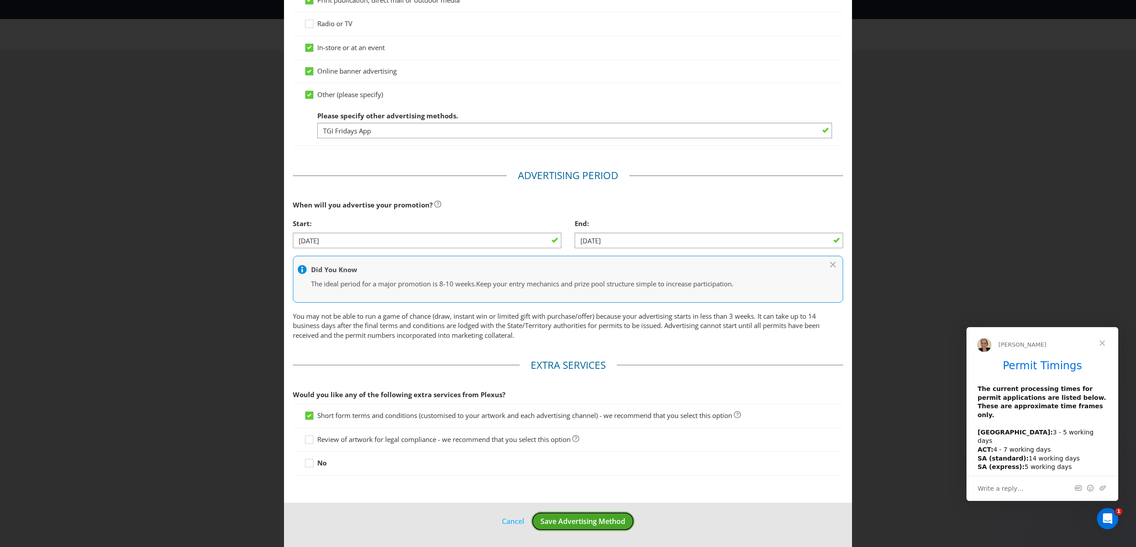
click at [614, 520] on span "Save Advertising Method" at bounding box center [582, 522] width 85 height 10
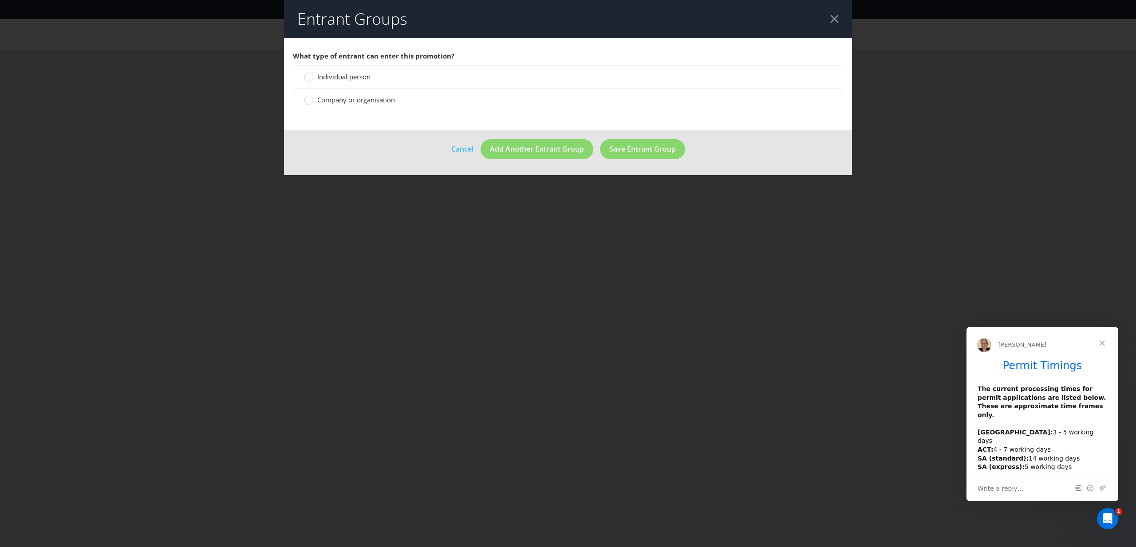
click at [325, 70] on div "Individual person" at bounding box center [568, 77] width 550 height 24
click at [323, 75] on span "Individual person" at bounding box center [343, 76] width 53 height 9
click at [0, 0] on input "Individual person" at bounding box center [0, 0] width 0 height 0
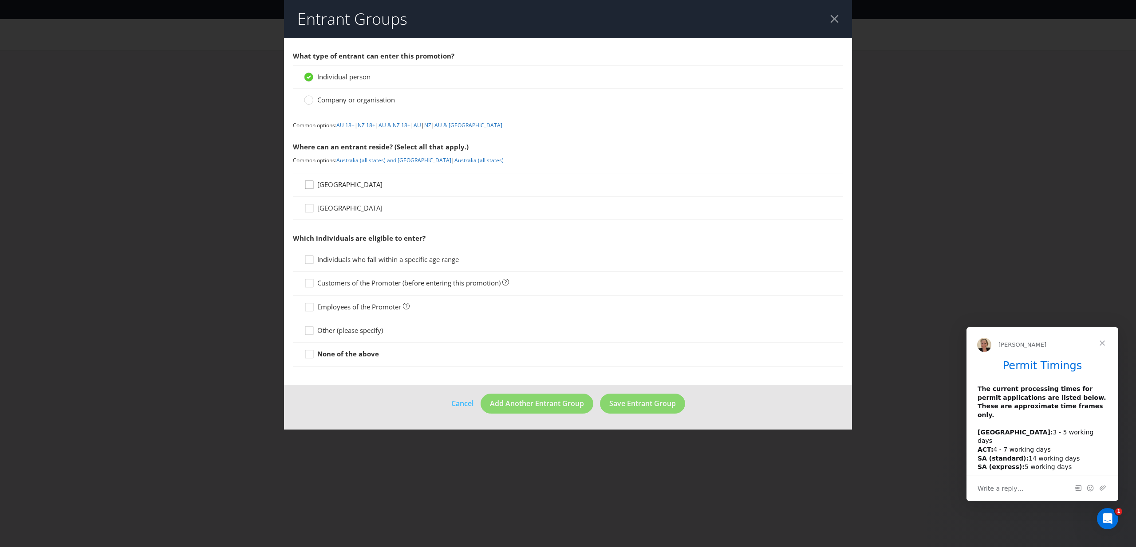
click at [312, 182] on icon at bounding box center [310, 186] width 13 height 13
click at [0, 0] on input "[GEOGRAPHIC_DATA]" at bounding box center [0, 0] width 0 height 0
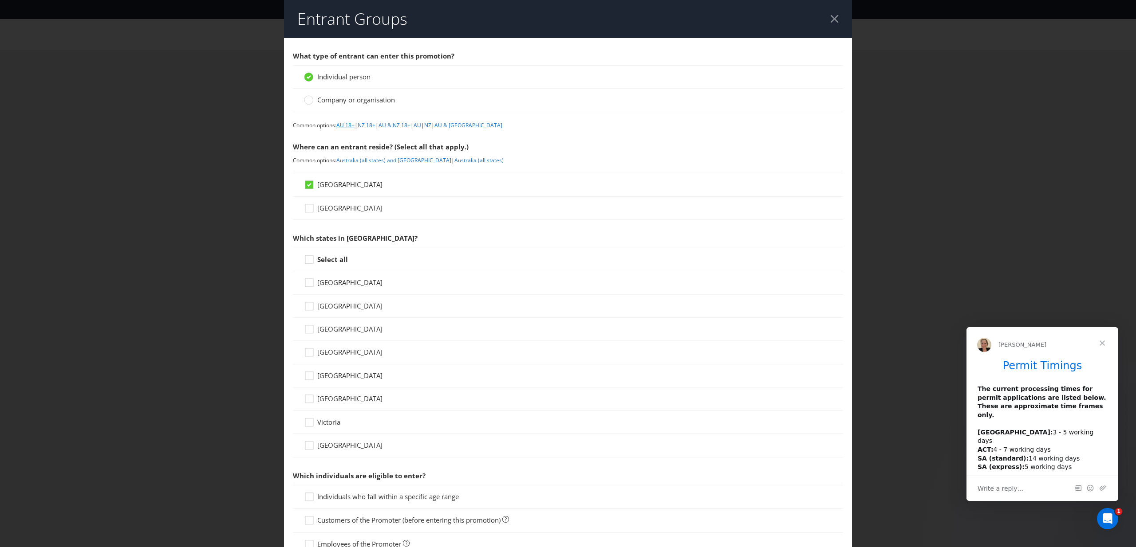
click at [347, 127] on link "AU 18+" at bounding box center [345, 126] width 18 height 8
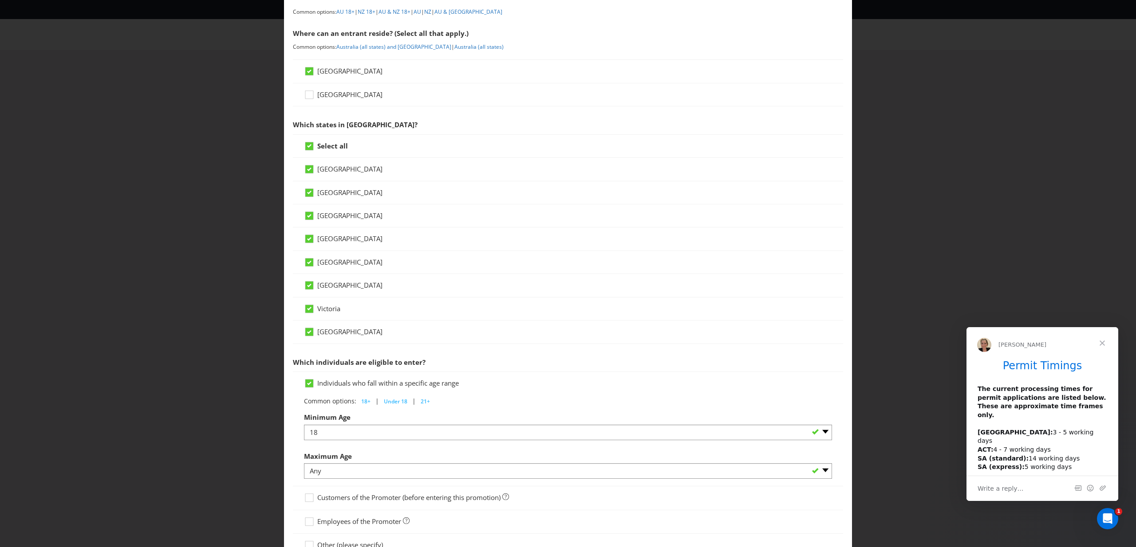
scroll to position [115, 0]
click at [311, 167] on icon at bounding box center [309, 168] width 4 height 4
click at [0, 0] on input "[GEOGRAPHIC_DATA]" at bounding box center [0, 0] width 0 height 0
click at [313, 216] on icon at bounding box center [309, 215] width 8 height 8
click at [0, 0] on input "[GEOGRAPHIC_DATA]" at bounding box center [0, 0] width 0 height 0
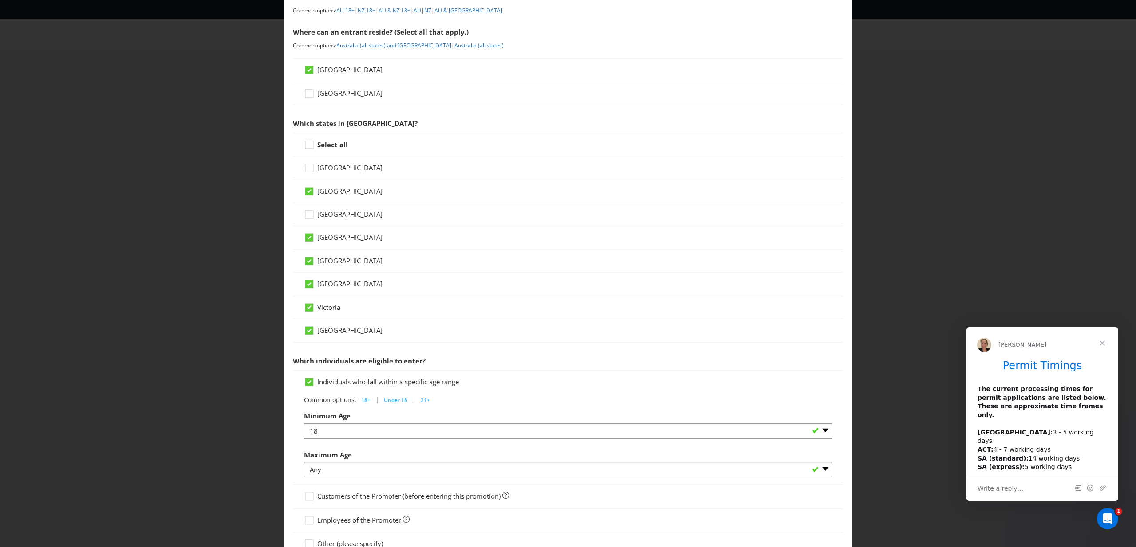
click at [307, 278] on div "[GEOGRAPHIC_DATA]" at bounding box center [568, 284] width 550 height 23
click at [313, 284] on icon at bounding box center [310, 286] width 13 height 13
click at [0, 0] on input "[GEOGRAPHIC_DATA]" at bounding box center [0, 0] width 0 height 0
click at [308, 282] on div at bounding box center [309, 281] width 4 height 4
click at [0, 0] on input "[GEOGRAPHIC_DATA]" at bounding box center [0, 0] width 0 height 0
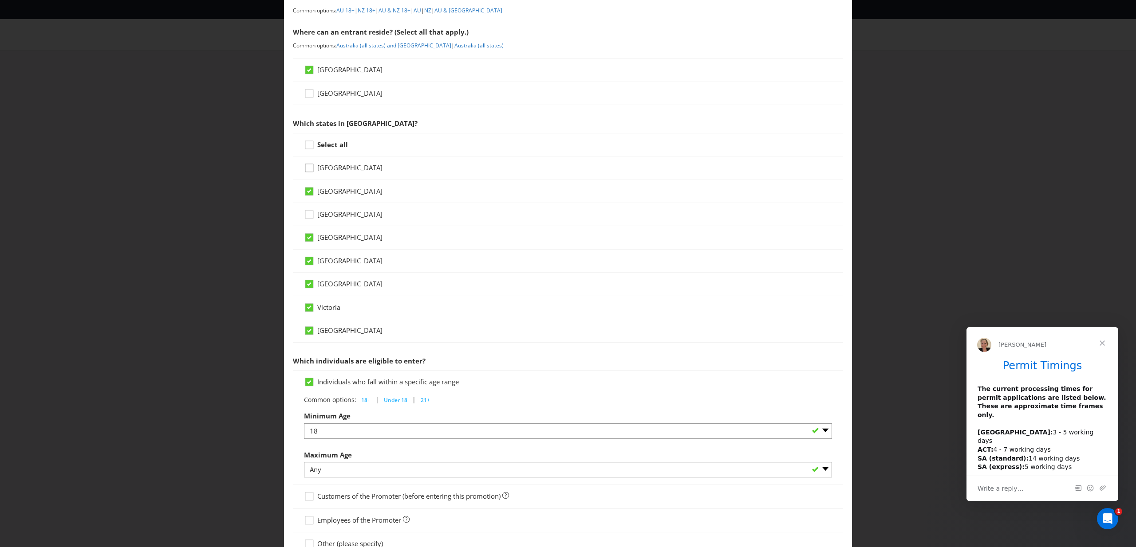
click at [309, 166] on div at bounding box center [309, 165] width 4 height 4
click at [0, 0] on input "[GEOGRAPHIC_DATA]" at bounding box center [0, 0] width 0 height 0
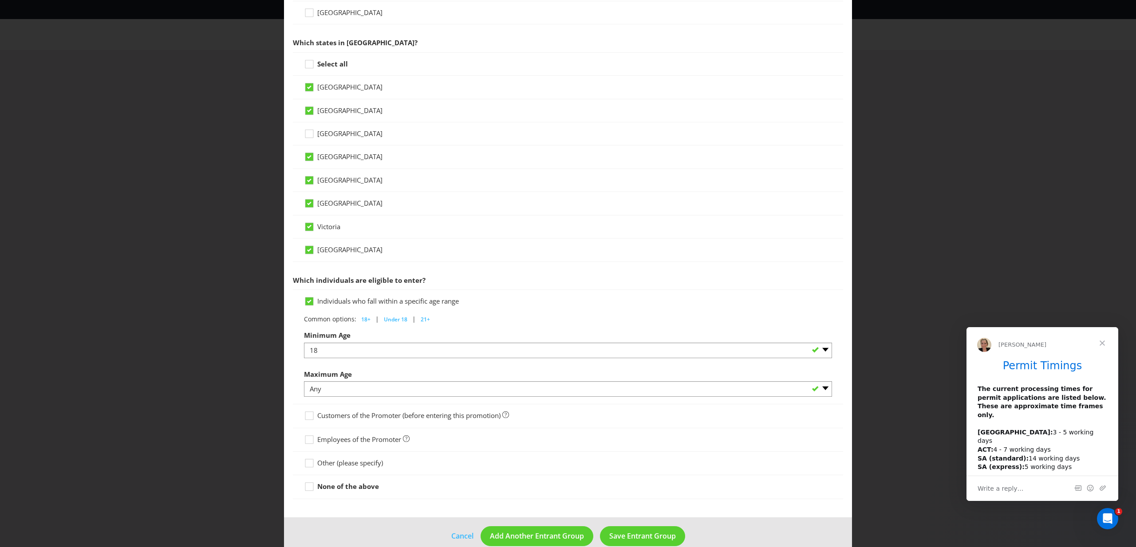
scroll to position [211, 0]
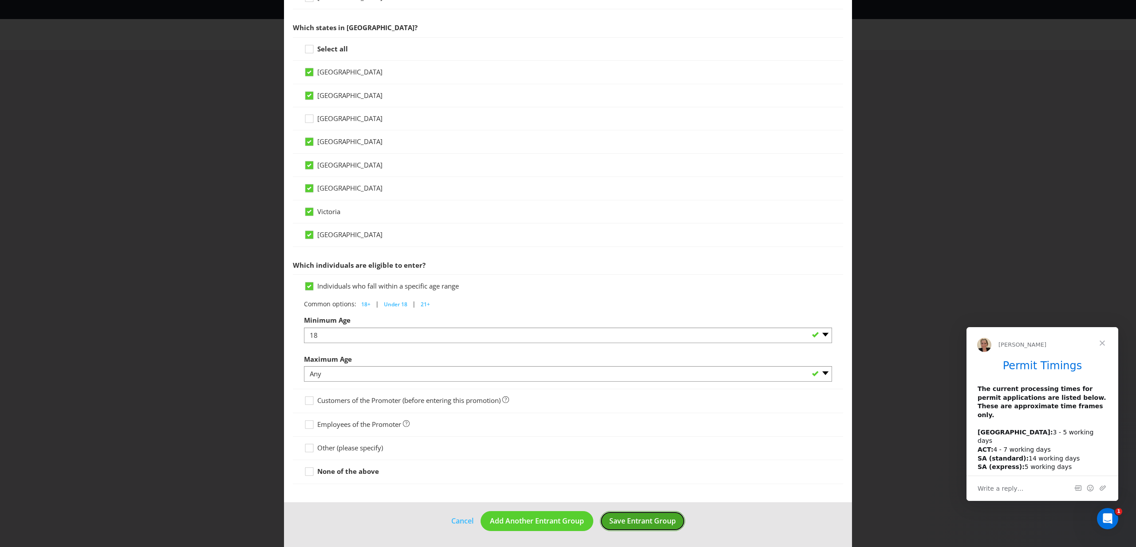
click at [644, 517] on span "Save Entrant Group" at bounding box center [642, 521] width 67 height 10
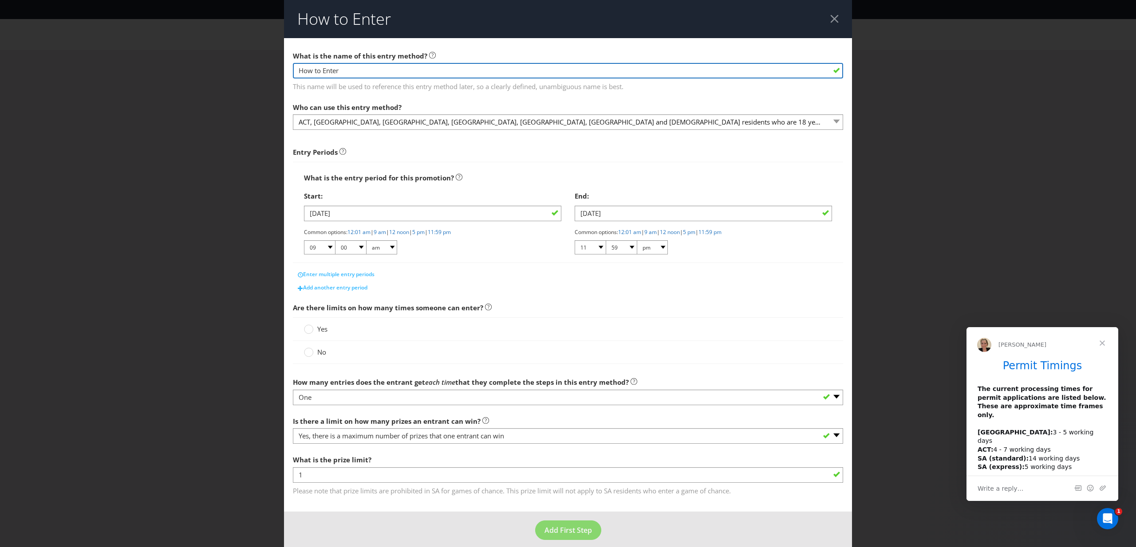
click at [525, 75] on input "How to Enter" at bounding box center [568, 71] width 550 height 16
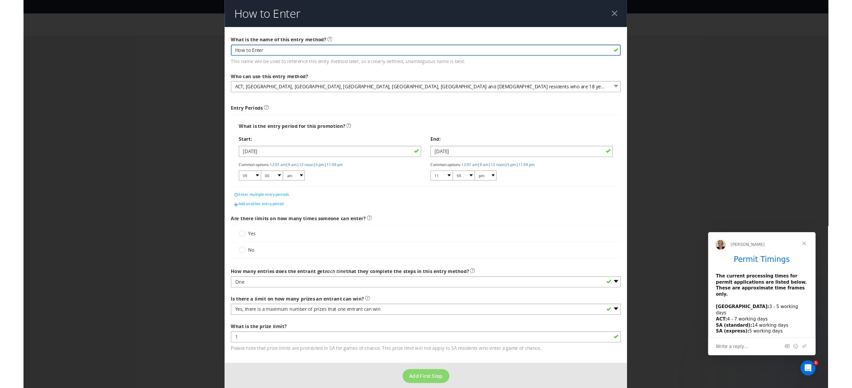
scroll to position [9, 0]
